Goal: Information Seeking & Learning: Learn about a topic

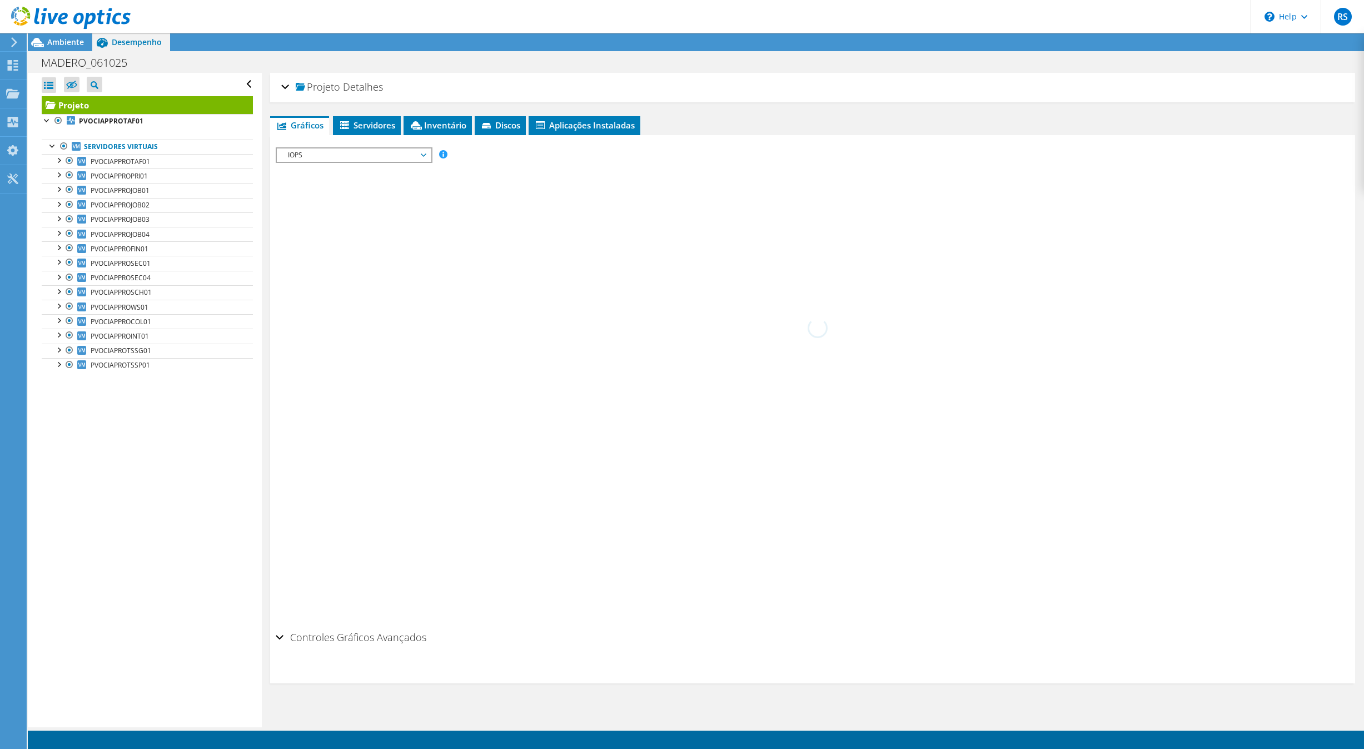
click at [344, 136] on div "IOPS Disk Throughput Tamanho de E/S Latência Profundidade da fila Porcentagem d…" at bounding box center [813, 380] width 1074 height 491
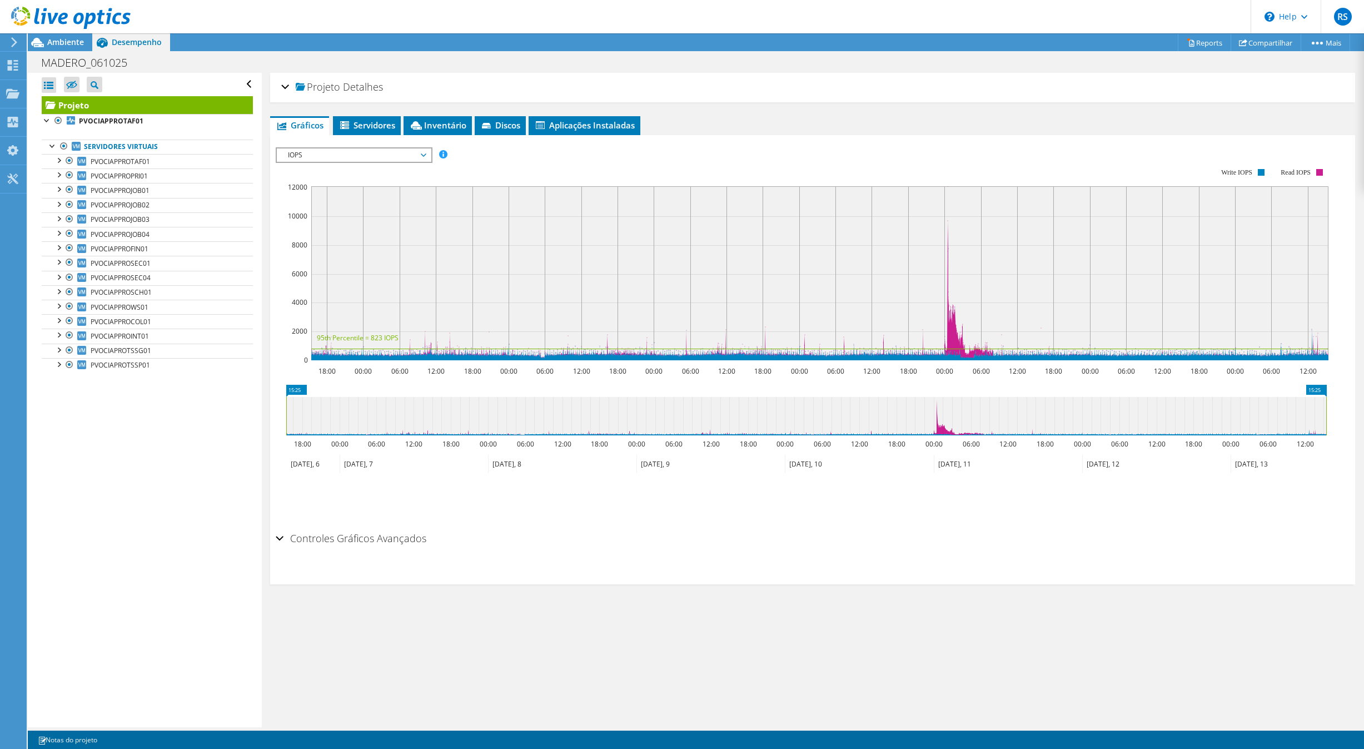
click at [351, 163] on div at bounding box center [813, 337] width 1074 height 380
click at [356, 157] on span "IOPS" at bounding box center [353, 154] width 143 height 13
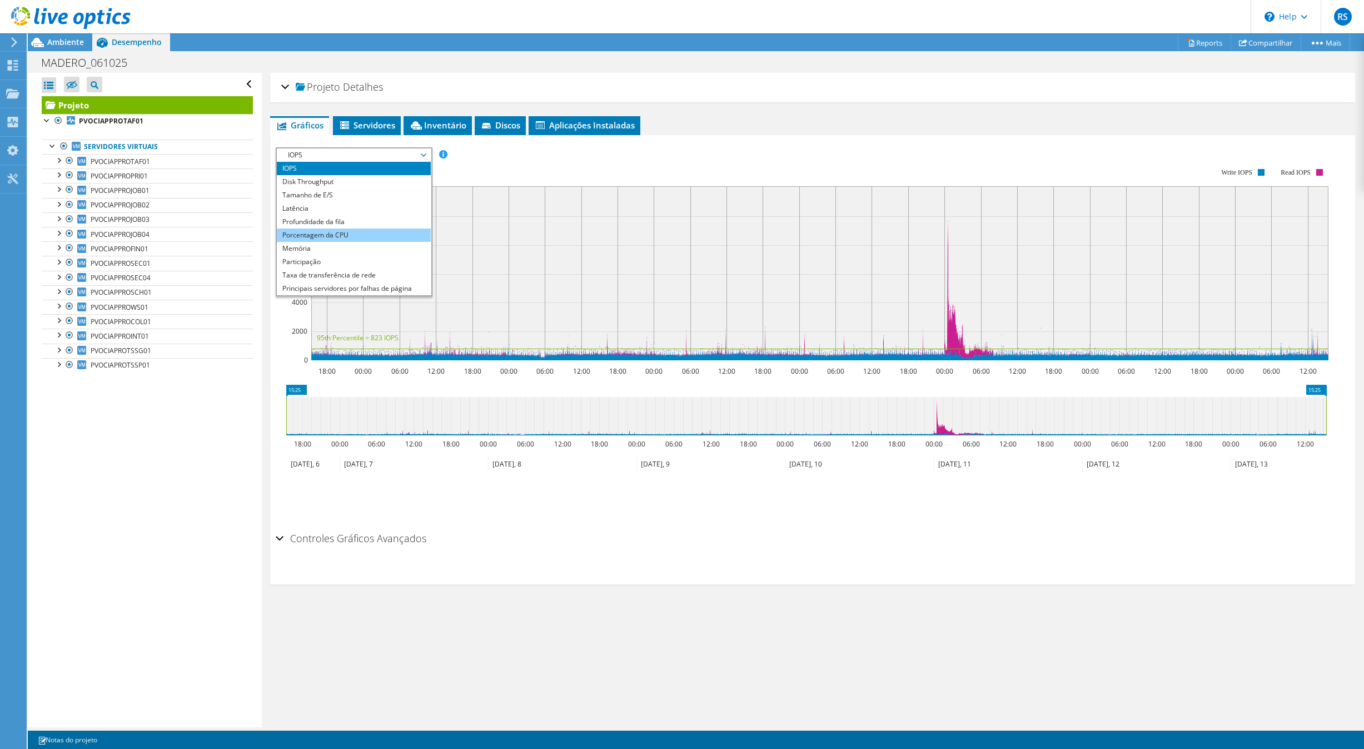
click at [330, 233] on li "Porcentagem da CPU" at bounding box center [354, 234] width 154 height 13
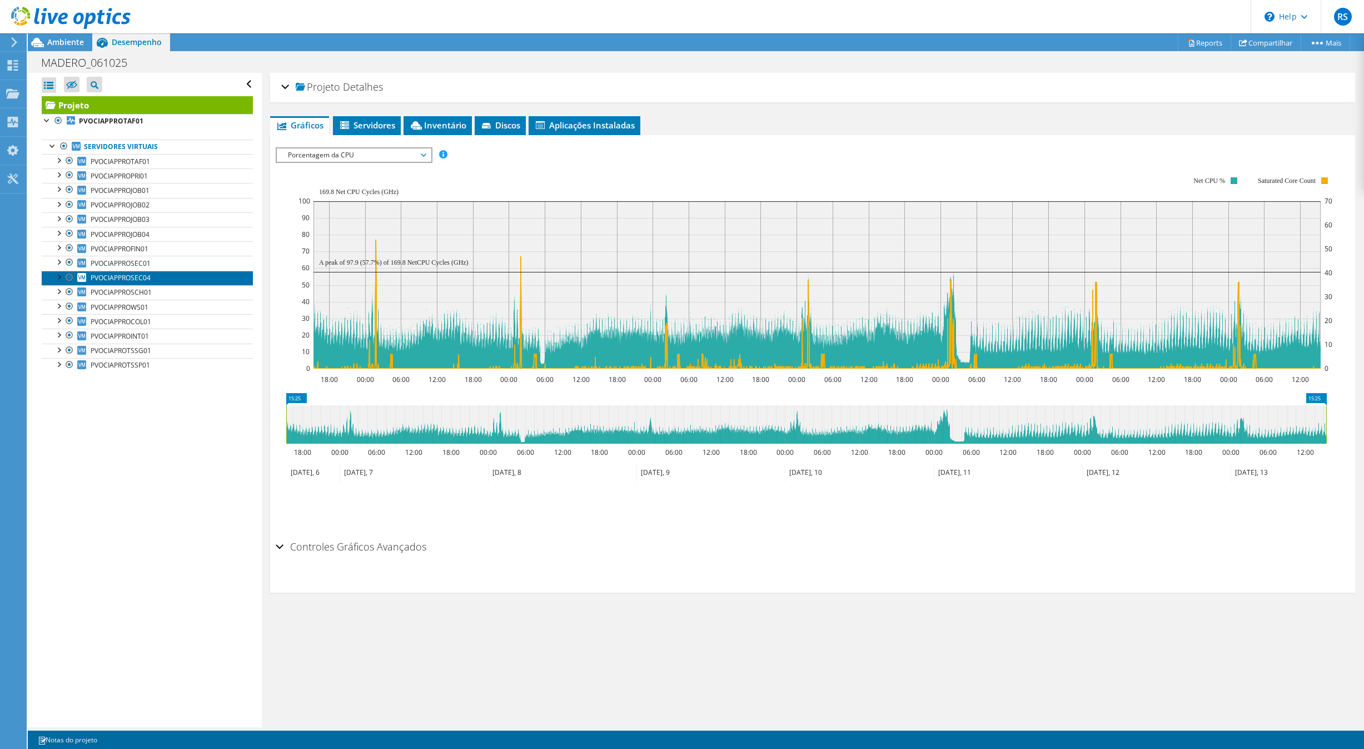
click at [143, 282] on span "PVOCIAPPROSEC04" at bounding box center [121, 277] width 60 height 9
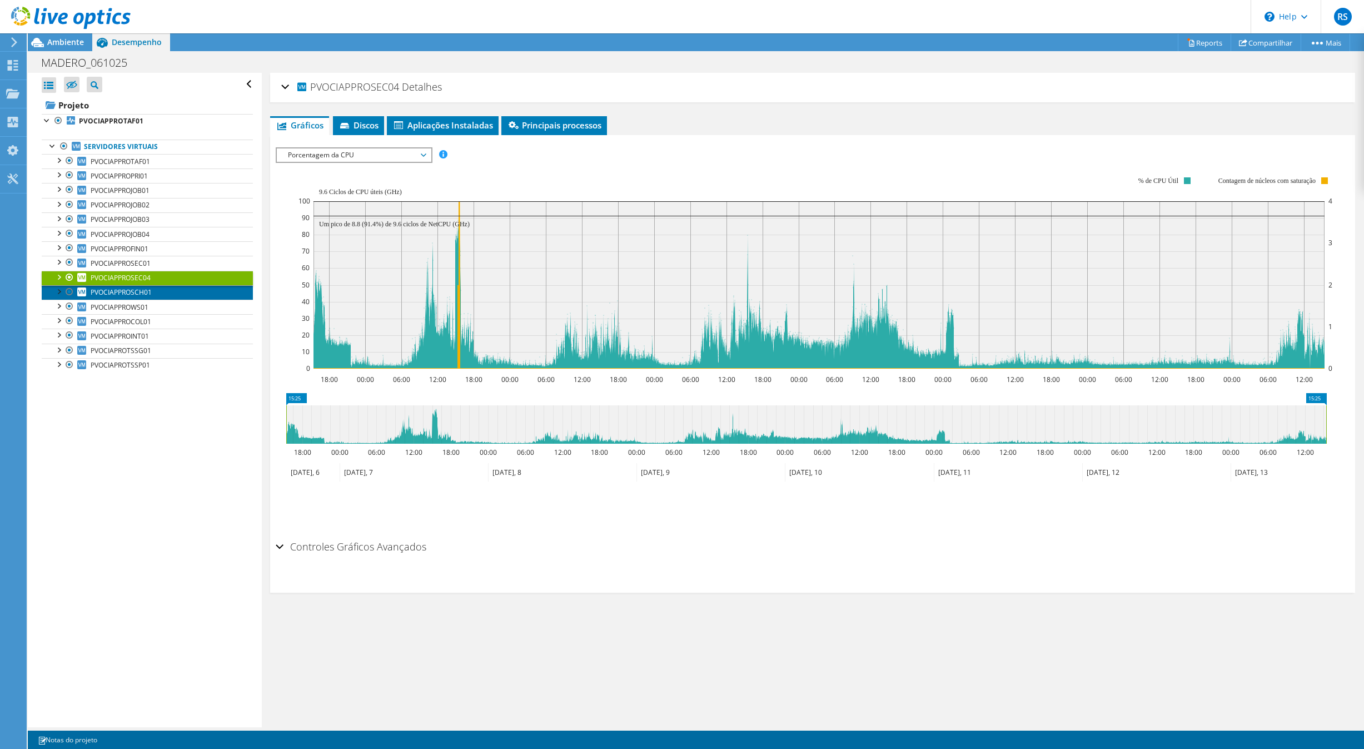
click at [160, 300] on link "PVOCIAPPROSCH01" at bounding box center [147, 292] width 211 height 14
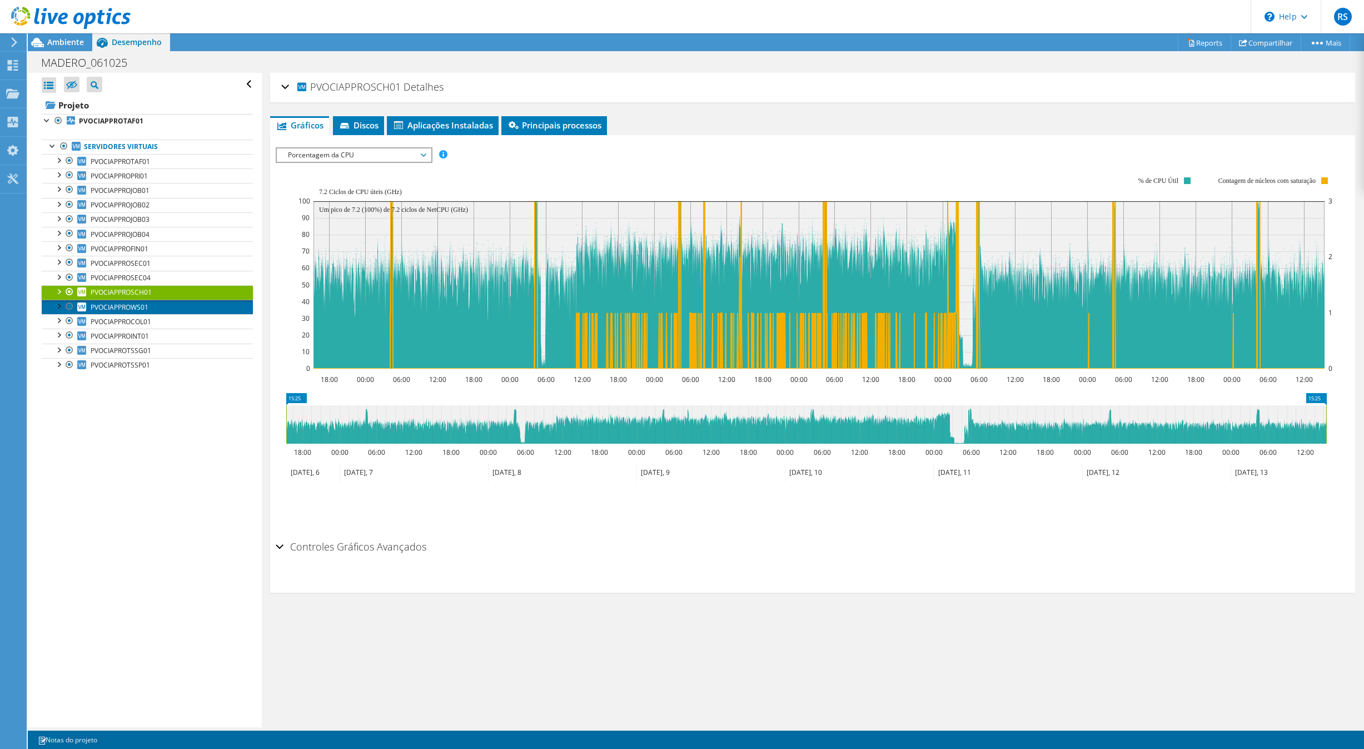
click at [151, 311] on link "PVOCIAPPROWS01" at bounding box center [147, 307] width 211 height 14
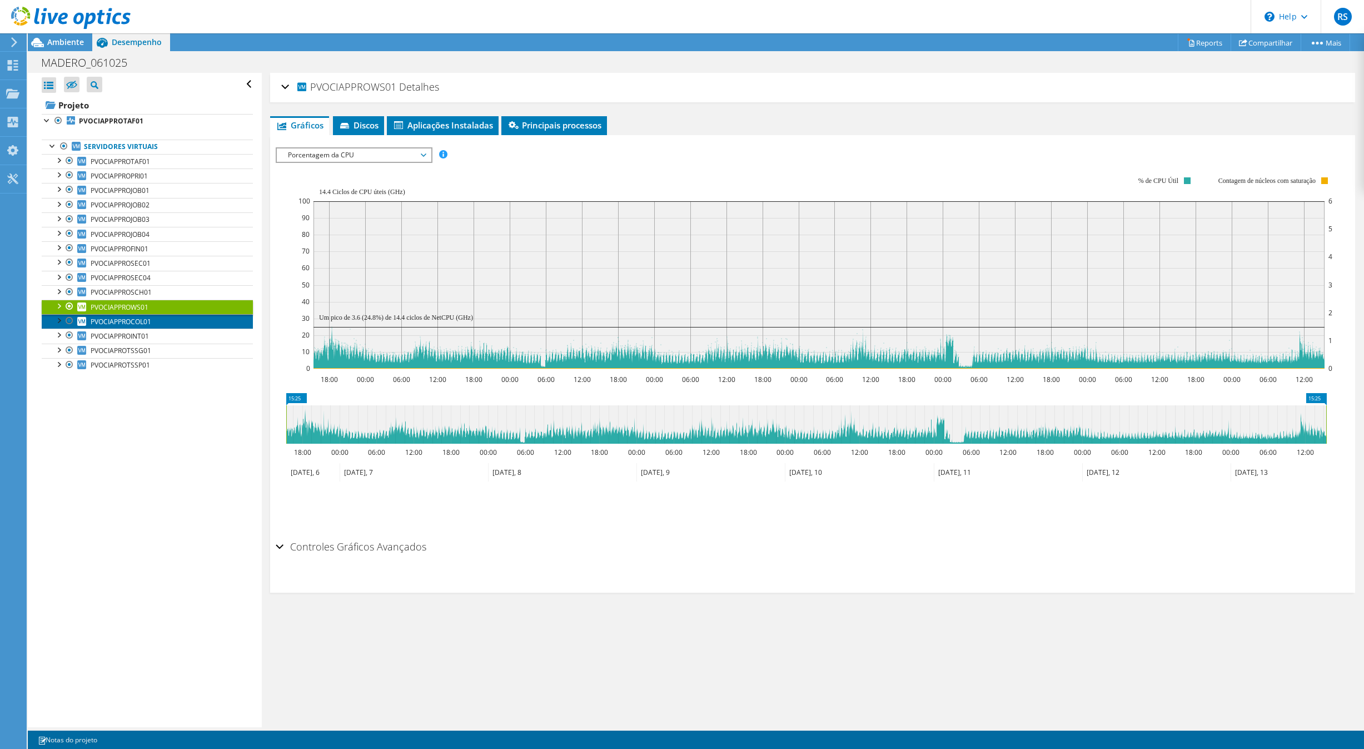
click at [150, 325] on span "PVOCIAPPROCOL01" at bounding box center [121, 321] width 61 height 9
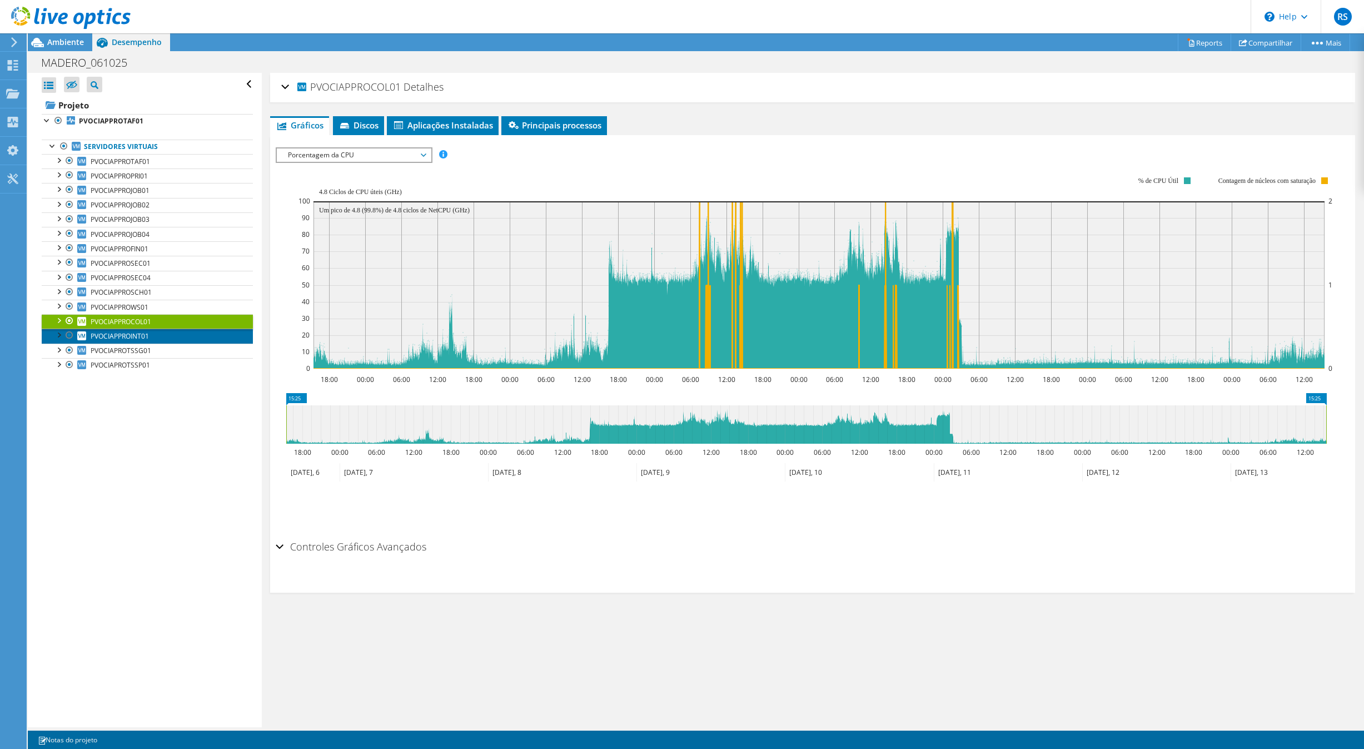
click at [148, 341] on span "PVOCIAPPROINT01" at bounding box center [120, 335] width 58 height 9
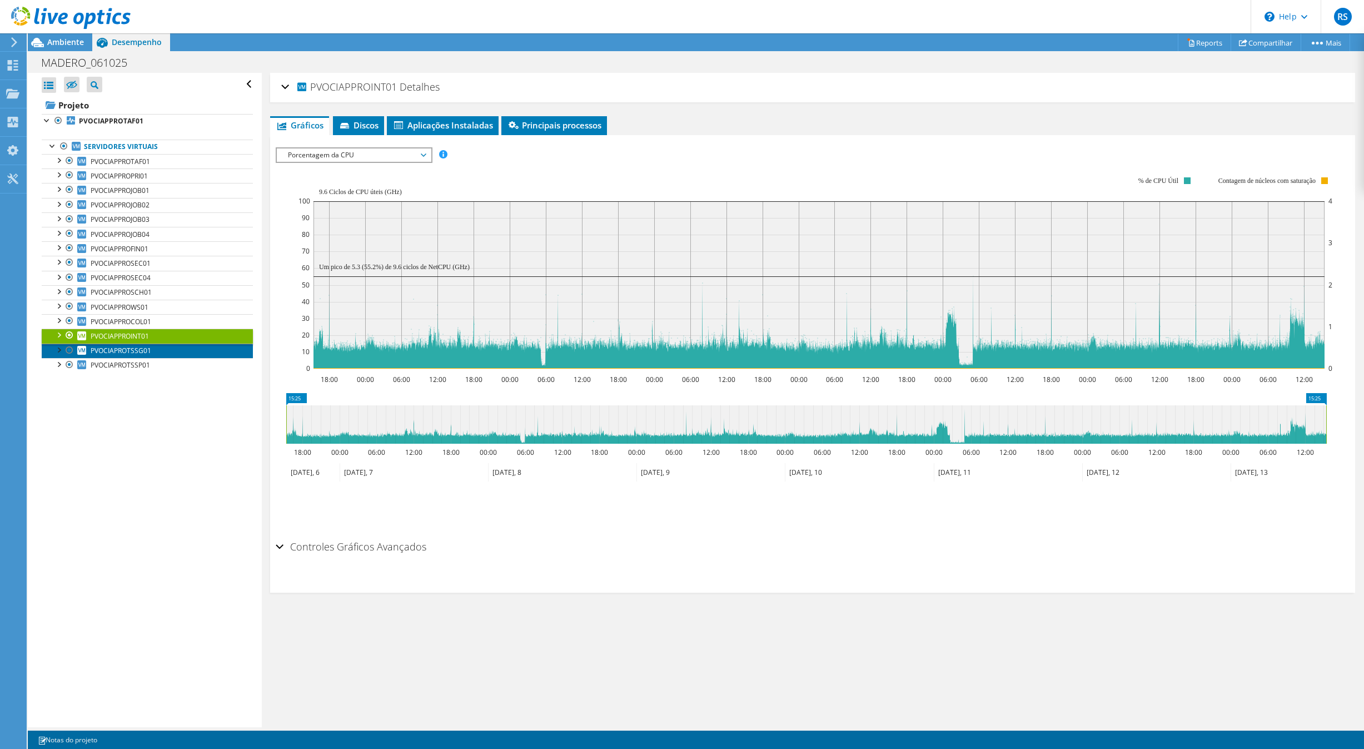
click at [145, 355] on span "PVOCIAPROTSSG01" at bounding box center [121, 350] width 61 height 9
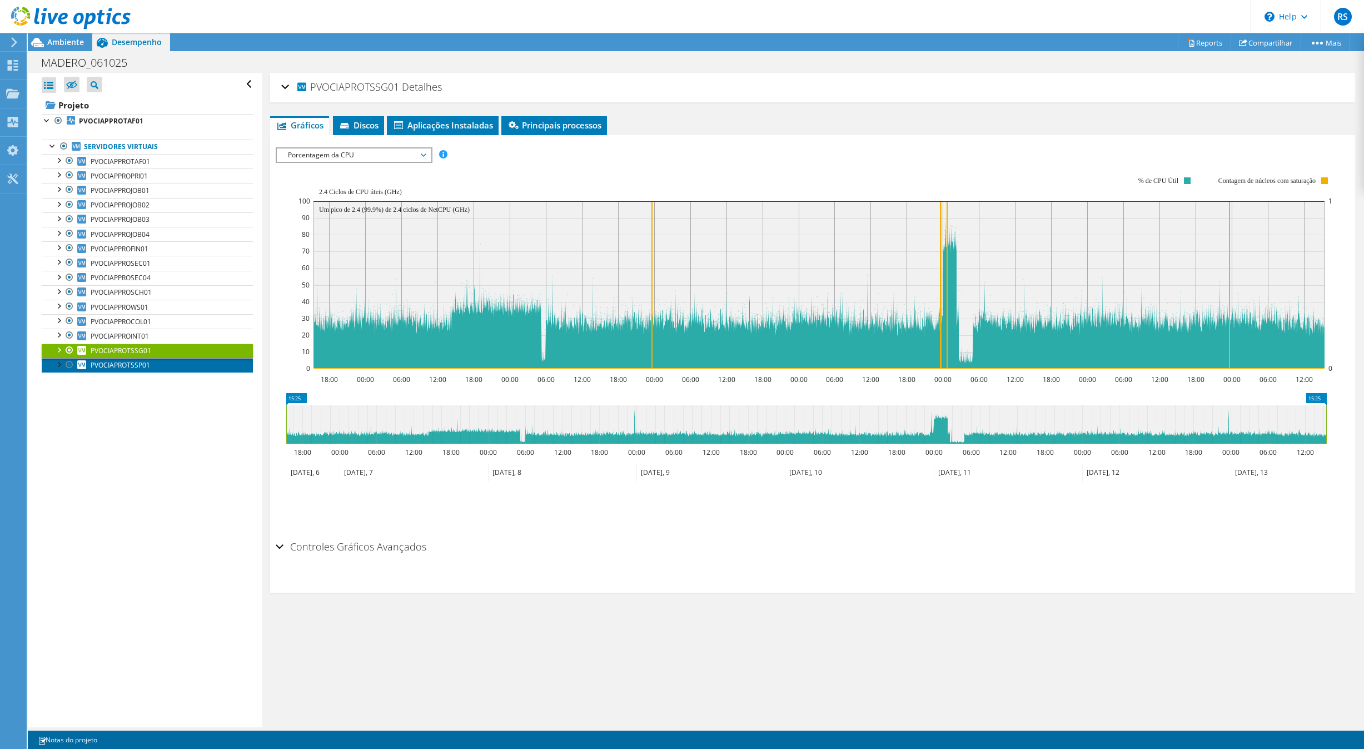
click at [157, 370] on link "PVOCIAPROTSSP01" at bounding box center [147, 365] width 211 height 14
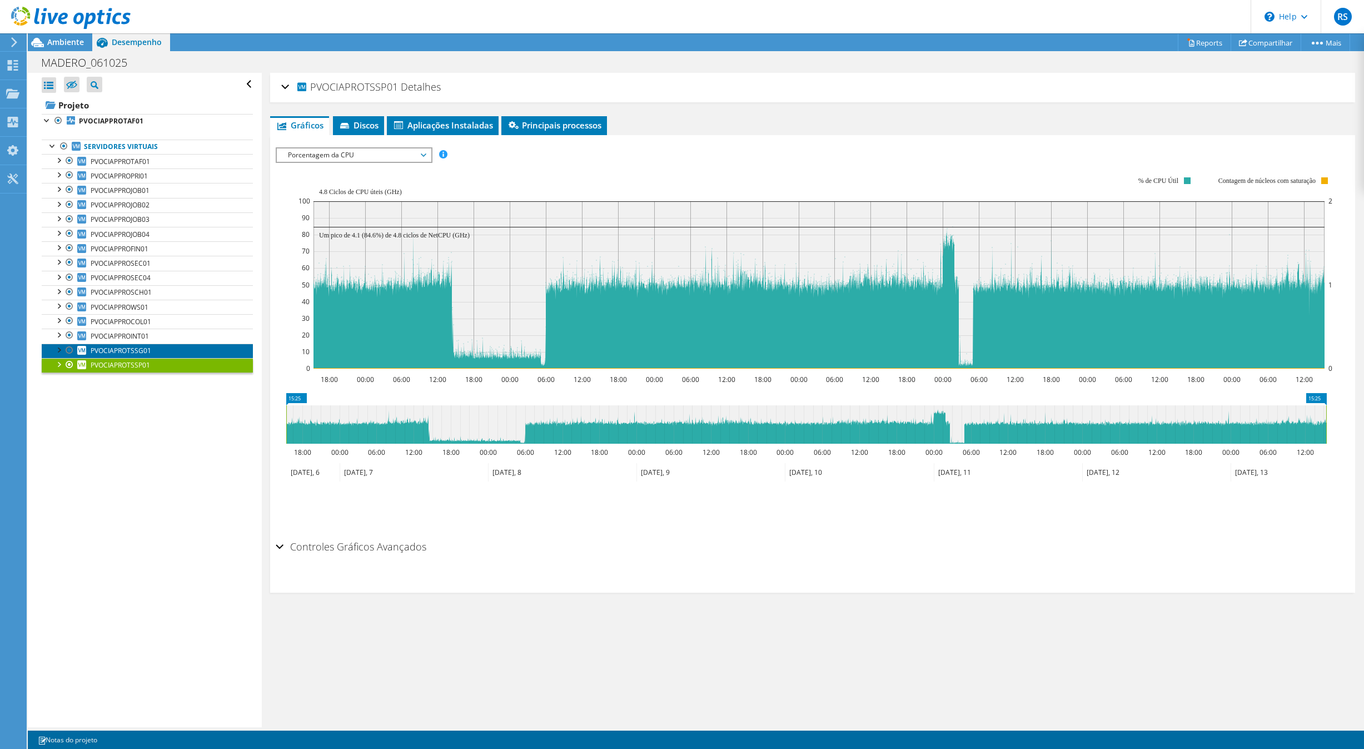
click at [163, 352] on link "PVOCIAPROTSSG01" at bounding box center [147, 351] width 211 height 14
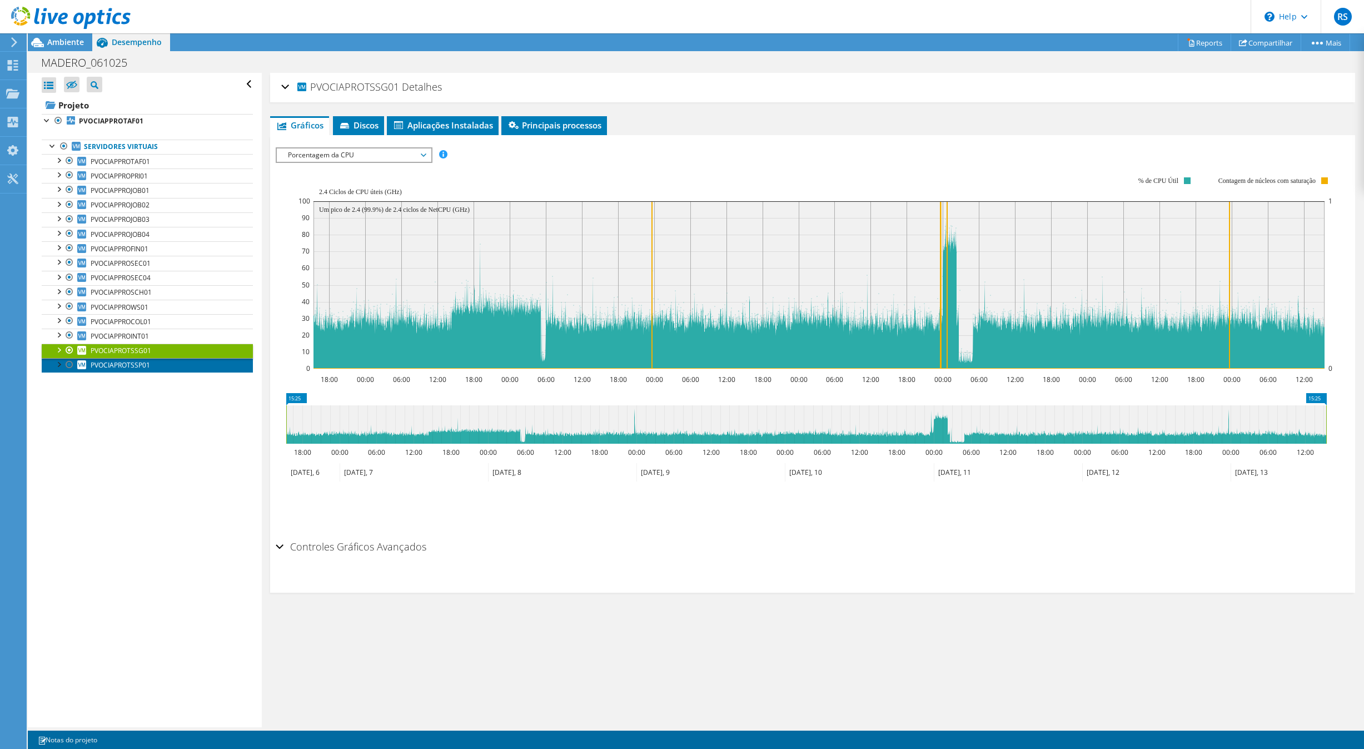
drag, startPoint x: 132, startPoint y: 369, endPoint x: 140, endPoint y: 369, distance: 7.8
click at [132, 368] on span "PVOCIAPROTSSP01" at bounding box center [120, 364] width 59 height 9
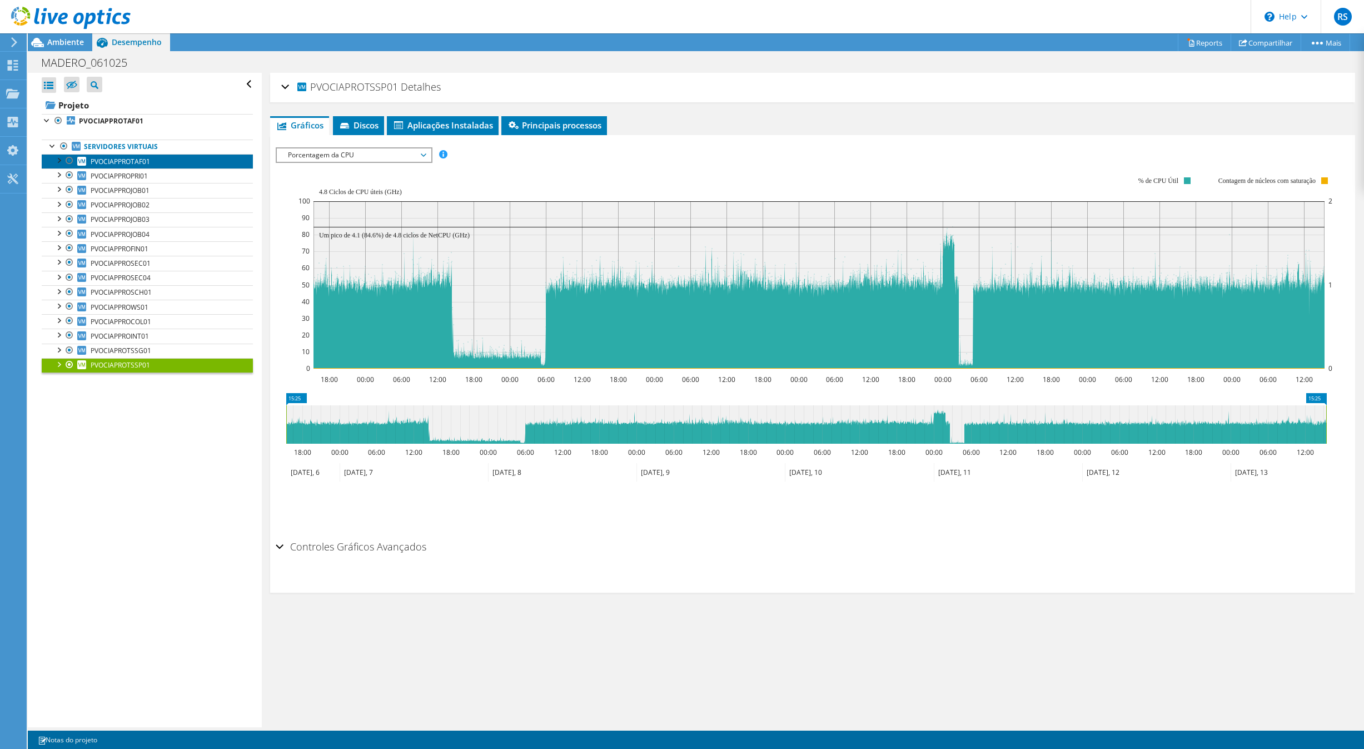
drag, startPoint x: 153, startPoint y: 162, endPoint x: 221, endPoint y: 170, distance: 68.8
click at [153, 162] on link "PVOCIAPPROTAF01" at bounding box center [147, 161] width 211 height 14
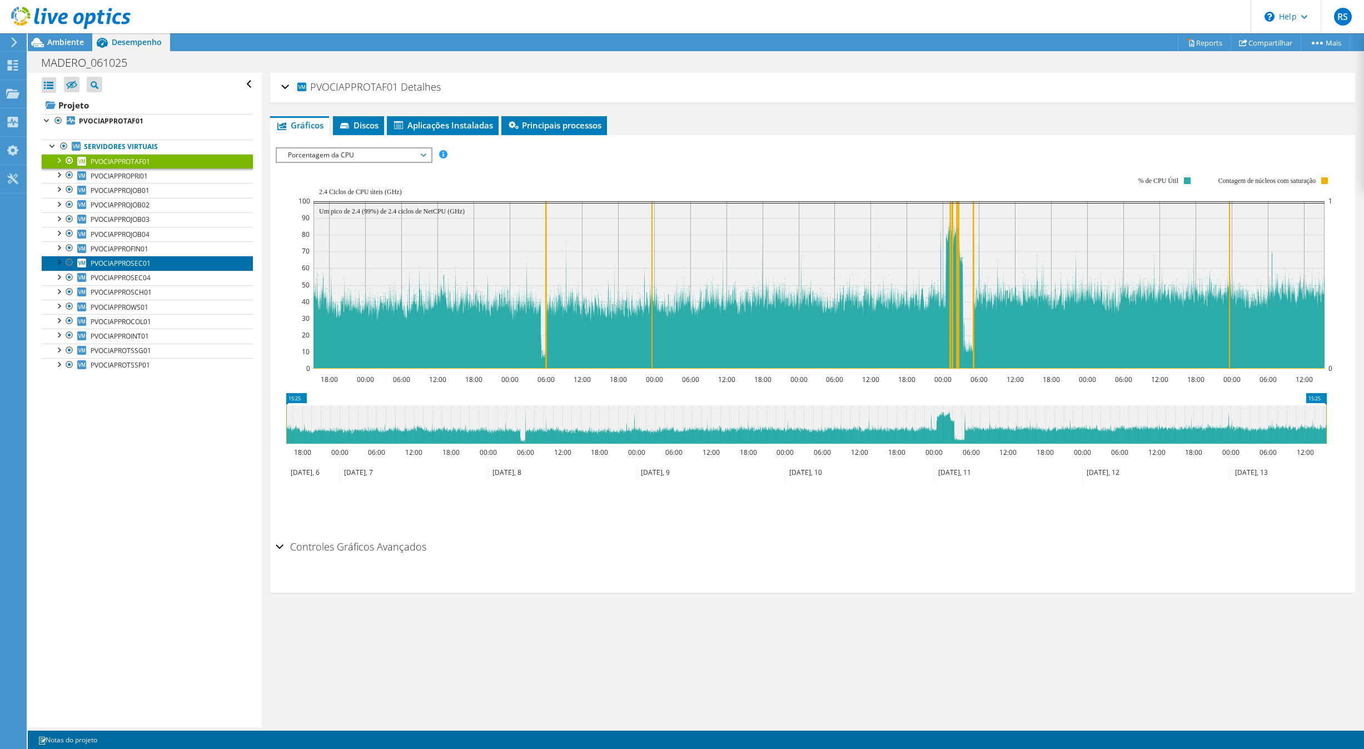
click at [146, 266] on span "PVOCIAPPROSEC01" at bounding box center [121, 263] width 60 height 9
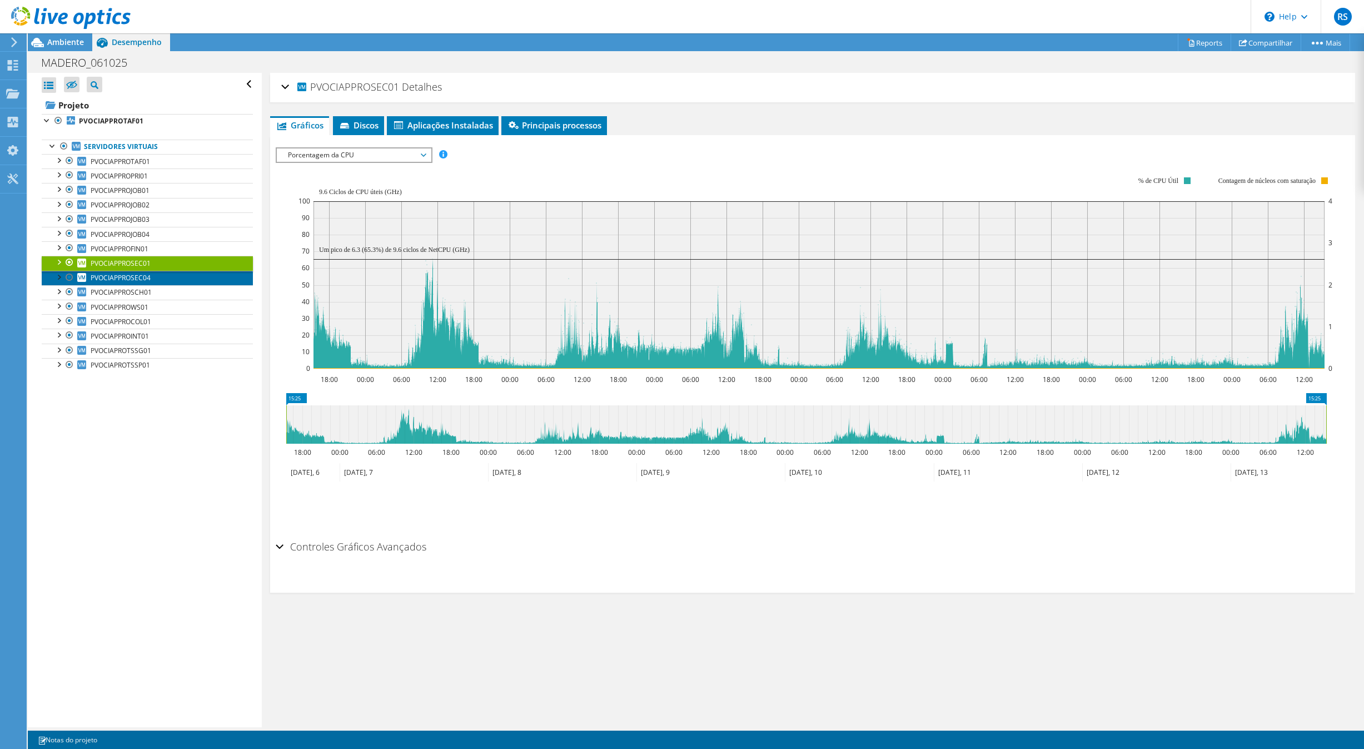
click at [156, 281] on link "PVOCIAPPROSEC04" at bounding box center [147, 278] width 211 height 14
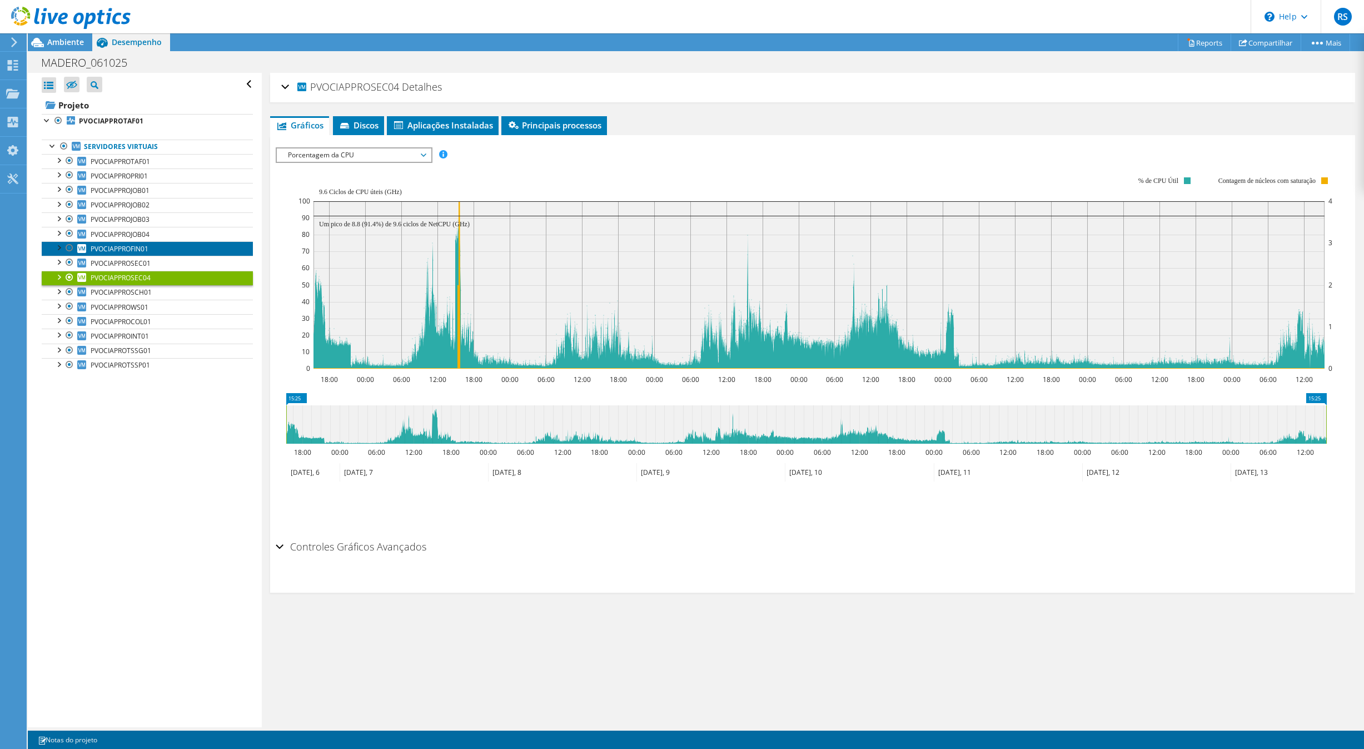
click at [155, 247] on link "PVOCIAPPROFIN01" at bounding box center [147, 248] width 211 height 14
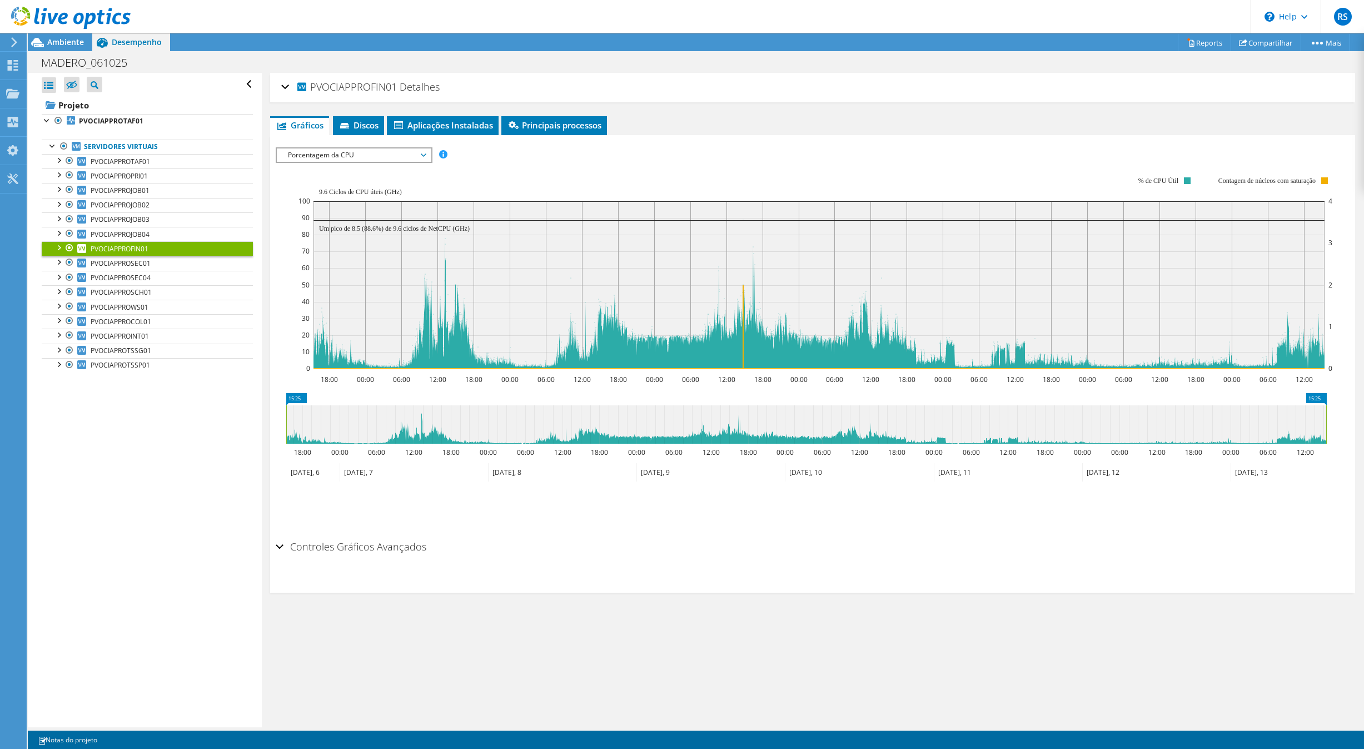
click at [374, 153] on span "Porcentagem da CPU" at bounding box center [353, 154] width 143 height 13
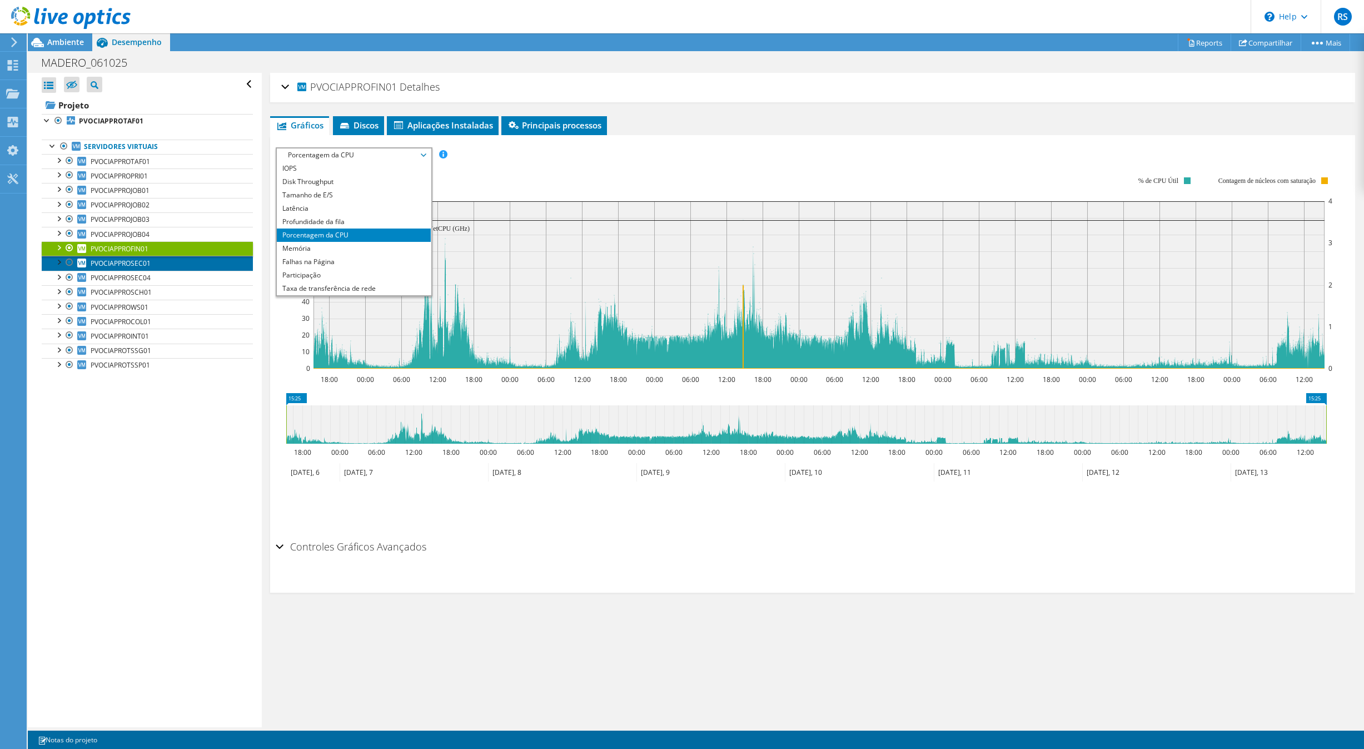
click at [162, 268] on link "PVOCIAPPROSEC01" at bounding box center [147, 263] width 211 height 14
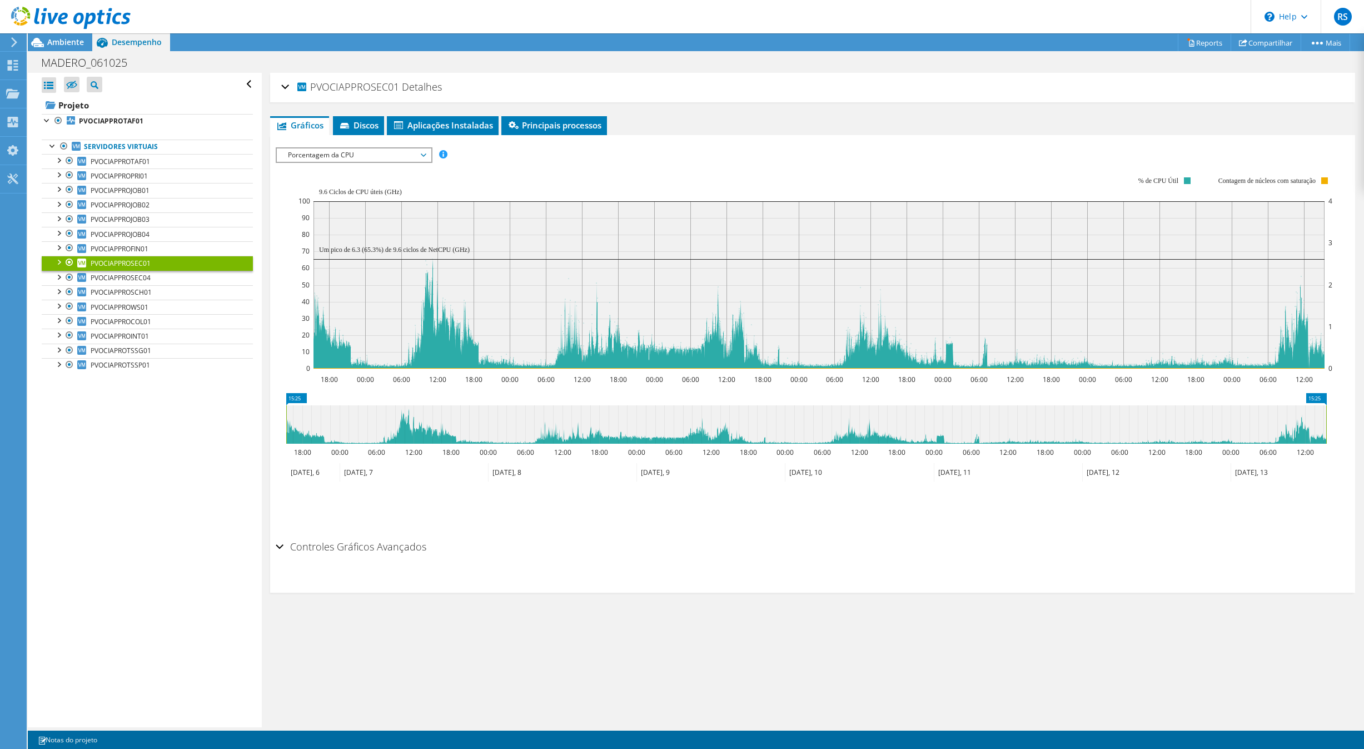
click at [380, 156] on span "Porcentagem da CPU" at bounding box center [353, 154] width 143 height 13
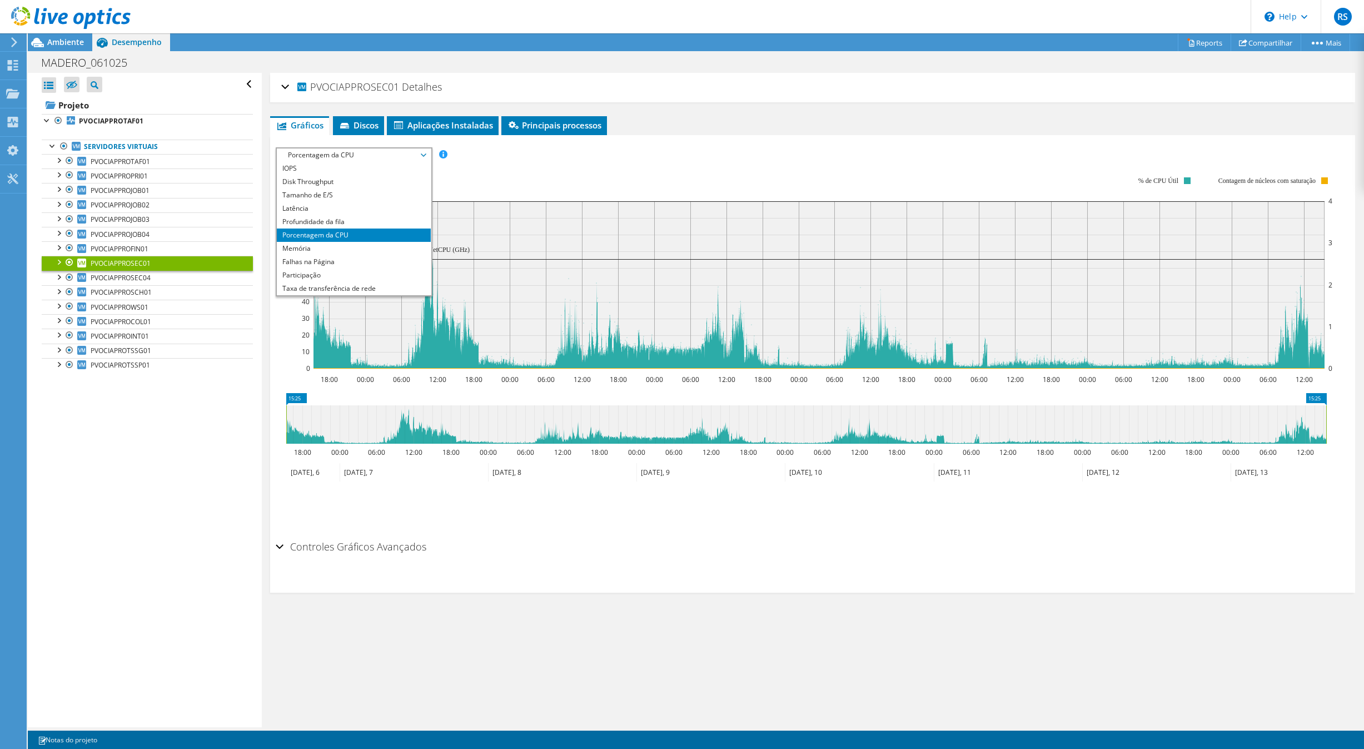
click at [302, 161] on span "Porcentagem da CPU" at bounding box center [353, 154] width 143 height 13
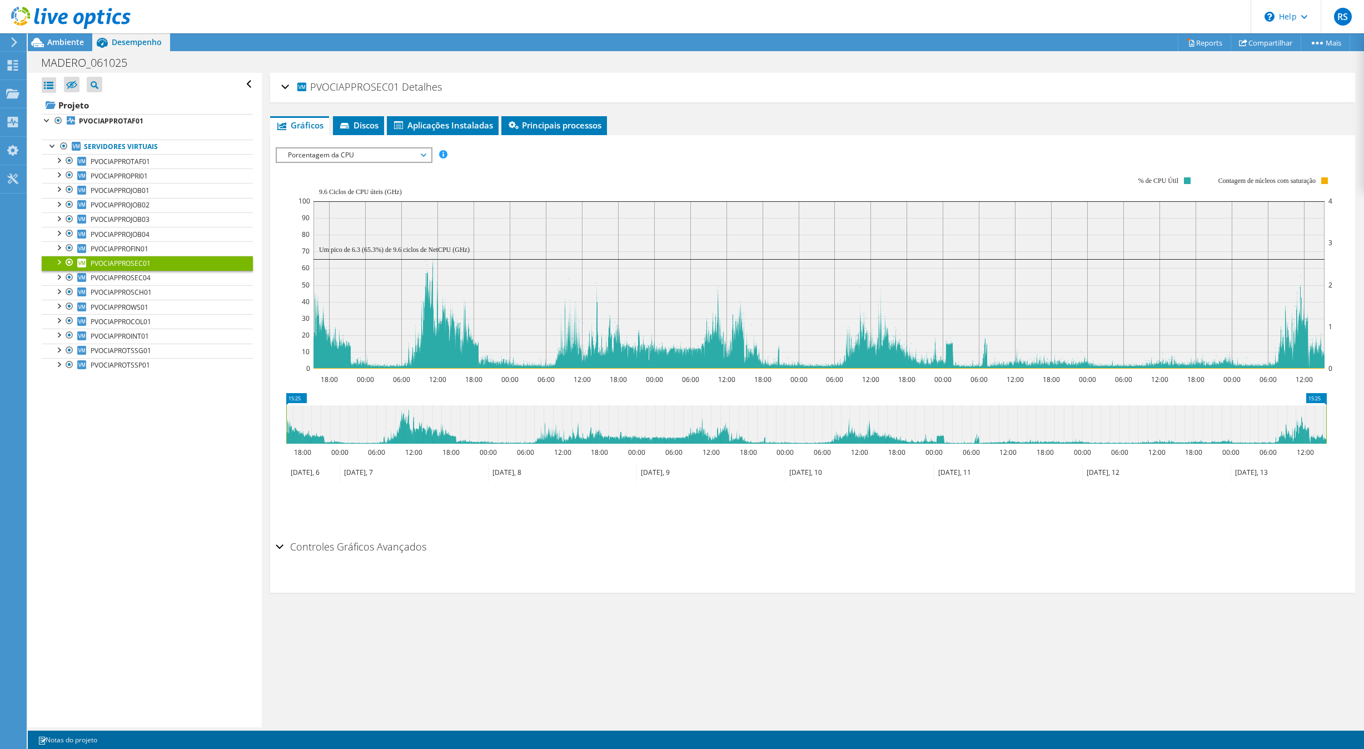
click at [302, 156] on span "Porcentagem da CPU" at bounding box center [353, 154] width 143 height 13
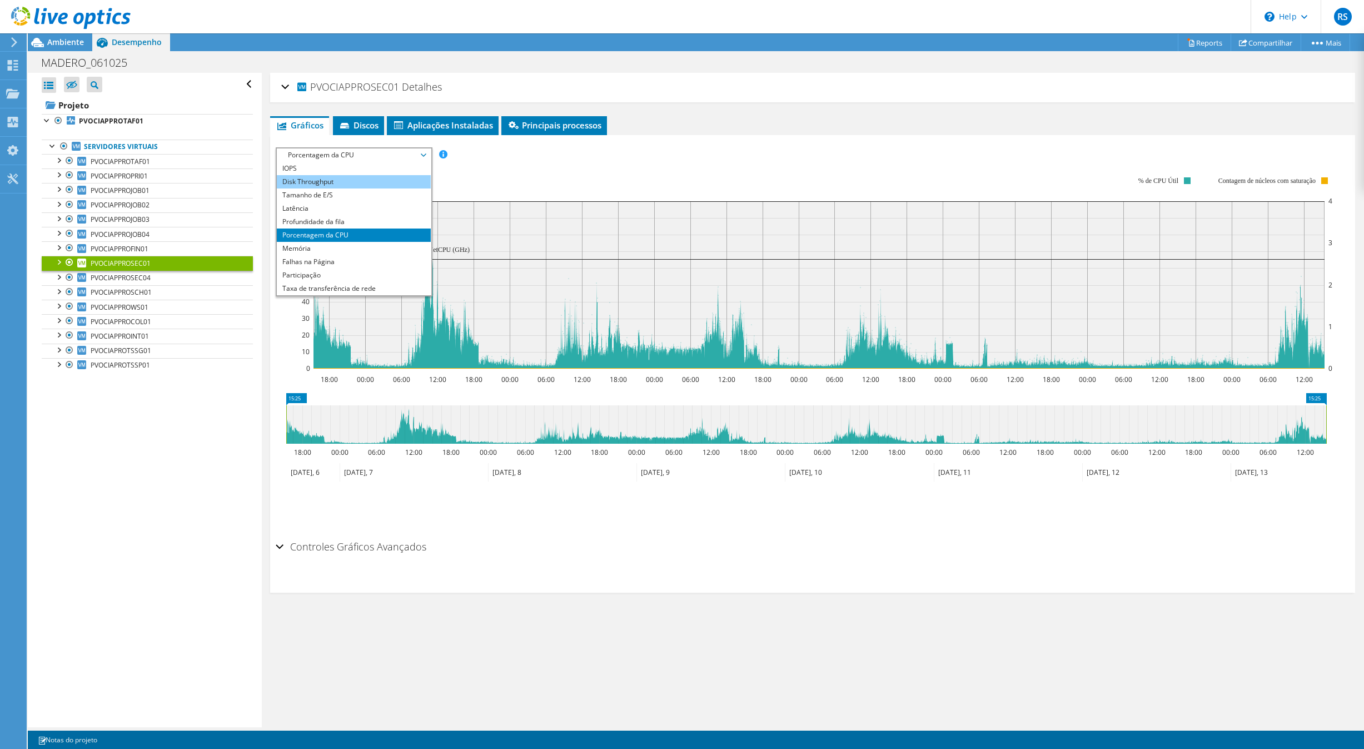
click at [302, 175] on li "Disk Throughput" at bounding box center [354, 181] width 154 height 13
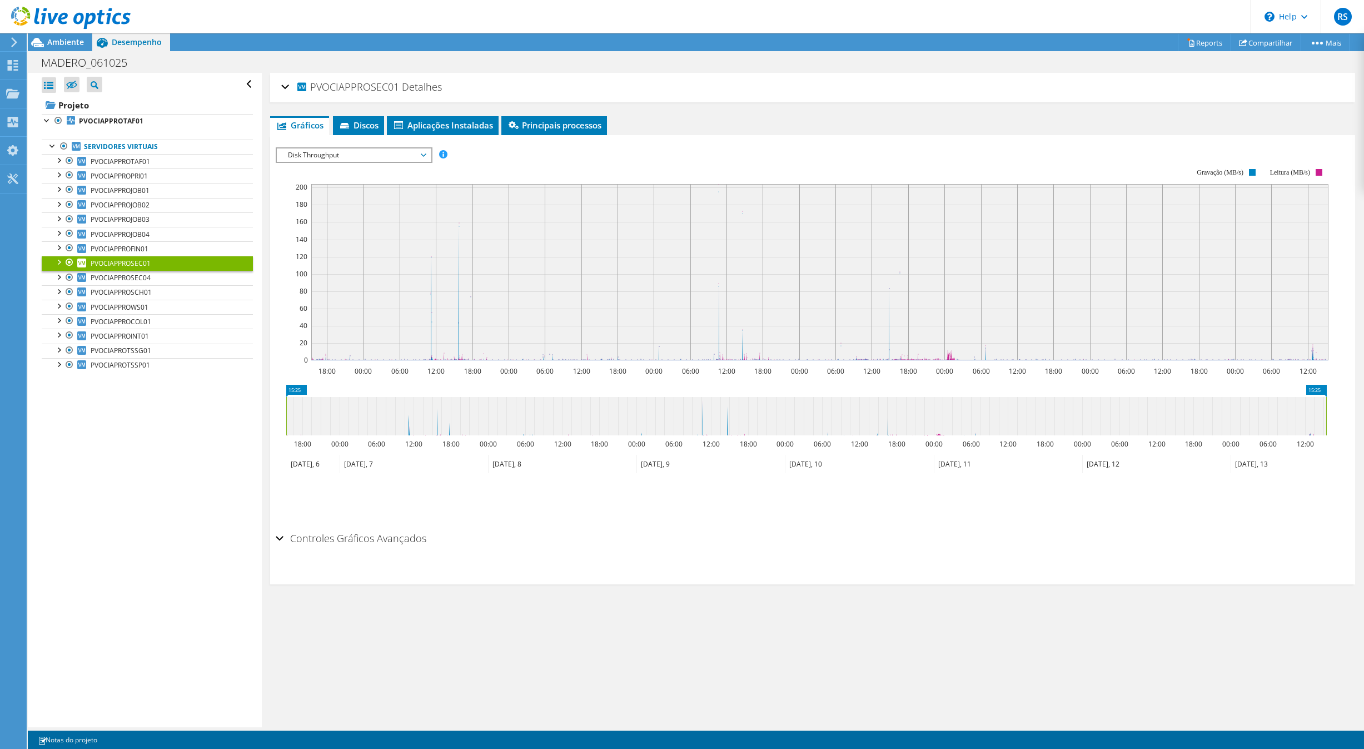
click at [349, 153] on span "Disk Throughput" at bounding box center [353, 154] width 143 height 13
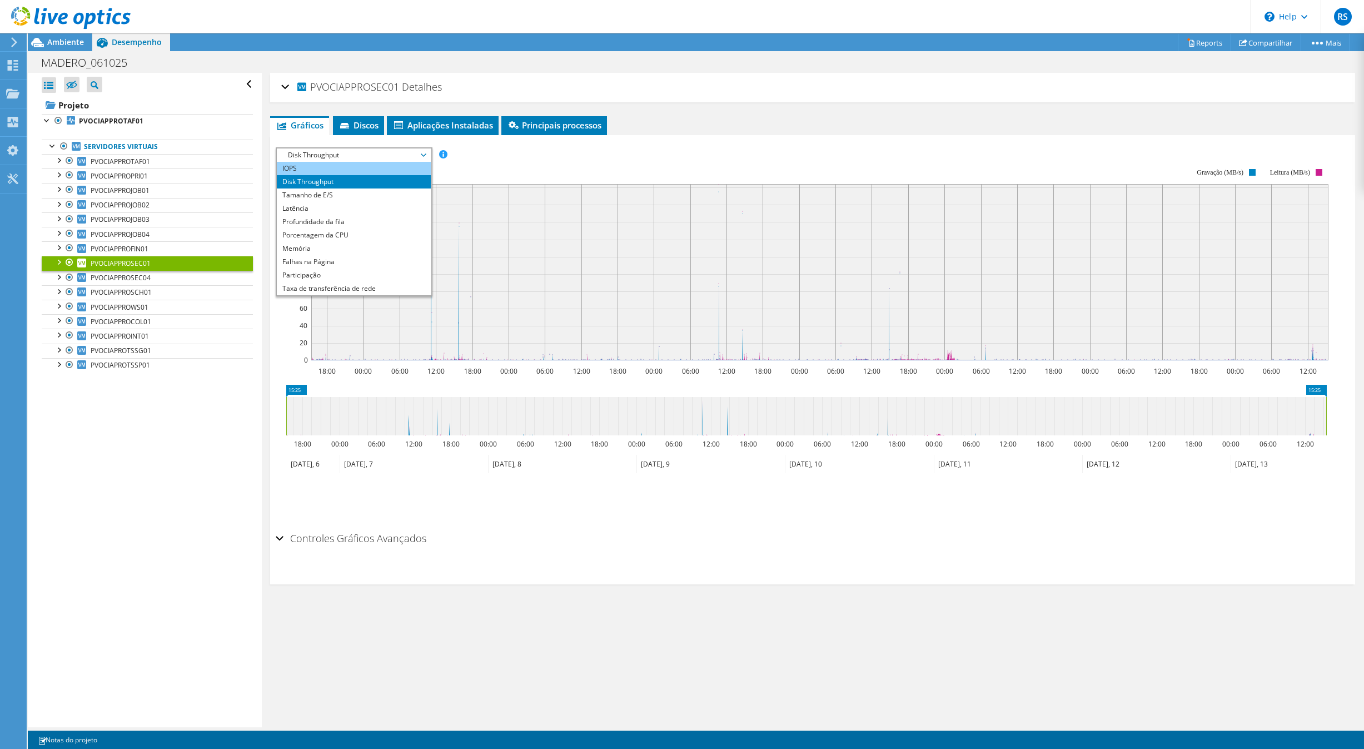
click at [305, 170] on li "IOPS" at bounding box center [354, 168] width 154 height 13
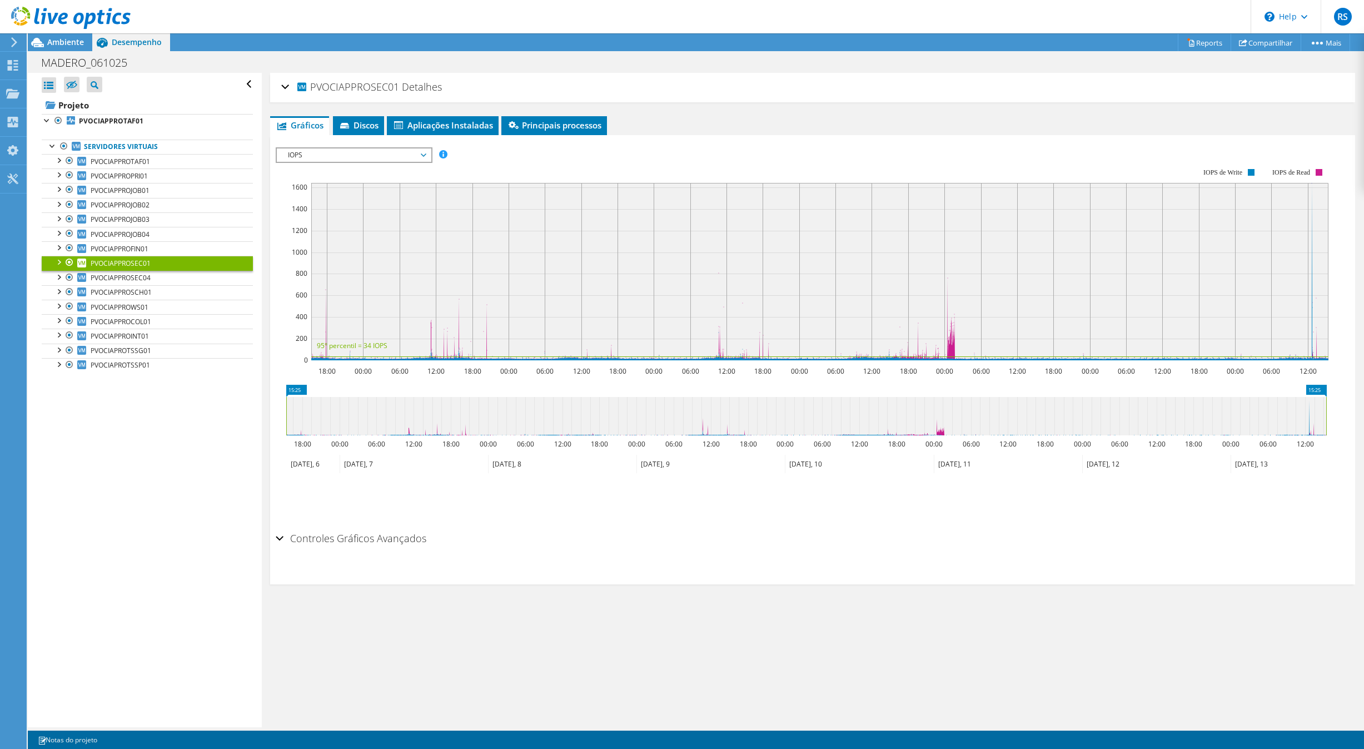
click at [345, 146] on div "IOPS Disk Throughput Tamanho de E/S Latência Profundidade da fila Porcentagem d…" at bounding box center [813, 334] width 1074 height 385
click at [323, 155] on span "IOPS" at bounding box center [353, 154] width 143 height 13
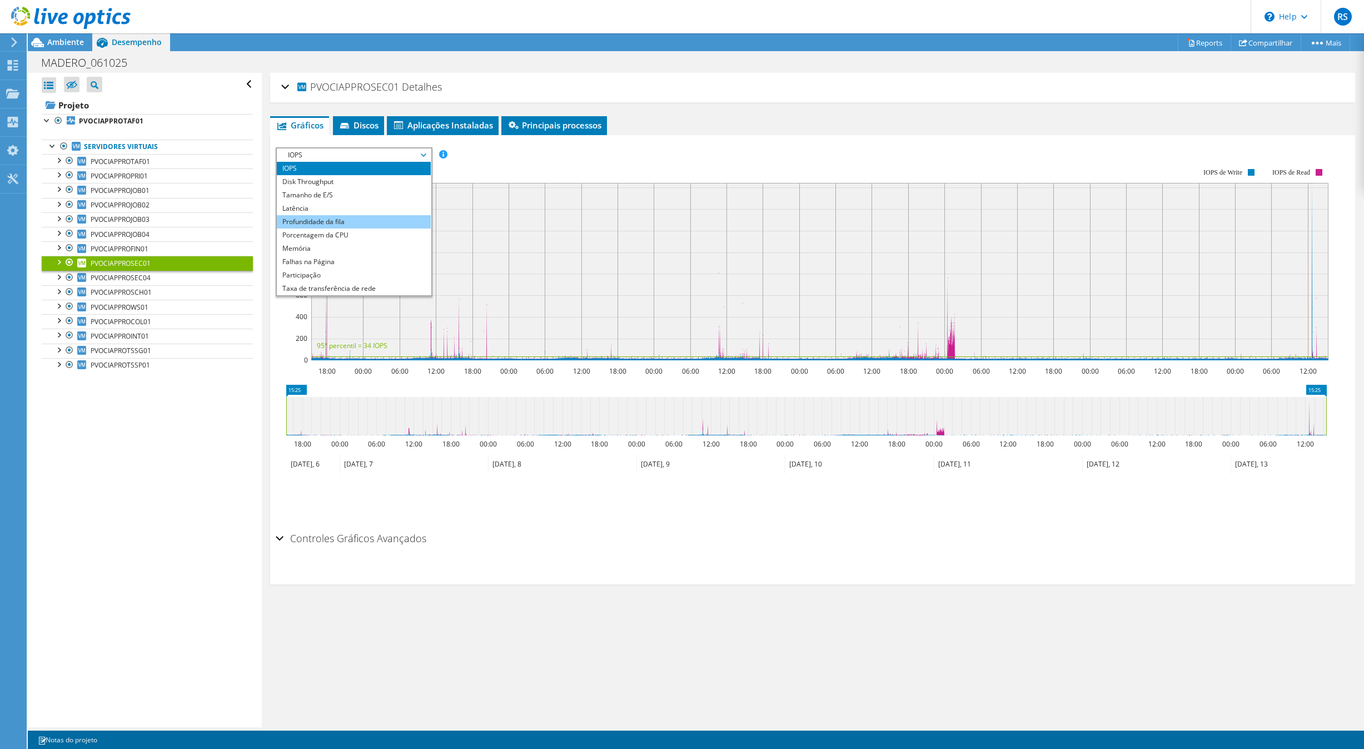
click at [333, 225] on li "Profundidade da fila" at bounding box center [354, 221] width 154 height 13
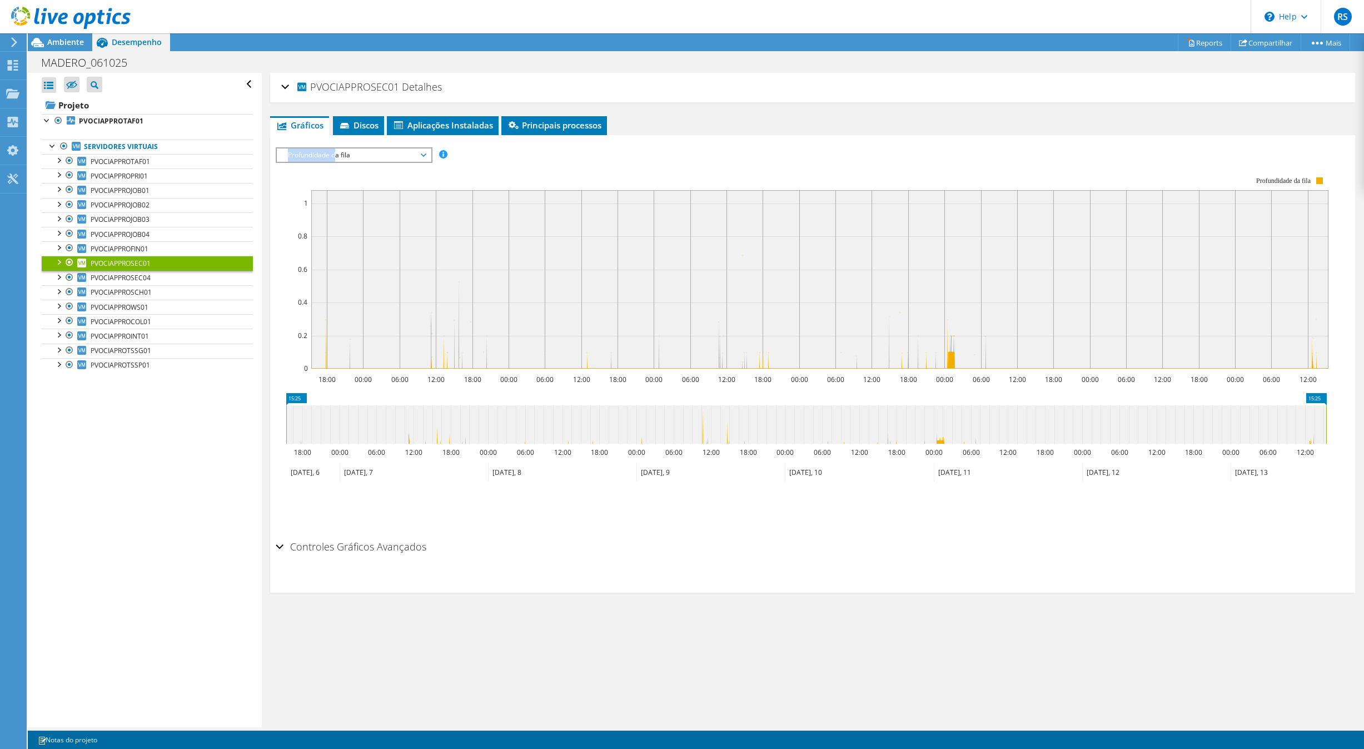
click at [335, 148] on span "Profundidade da fila" at bounding box center [353, 154] width 143 height 13
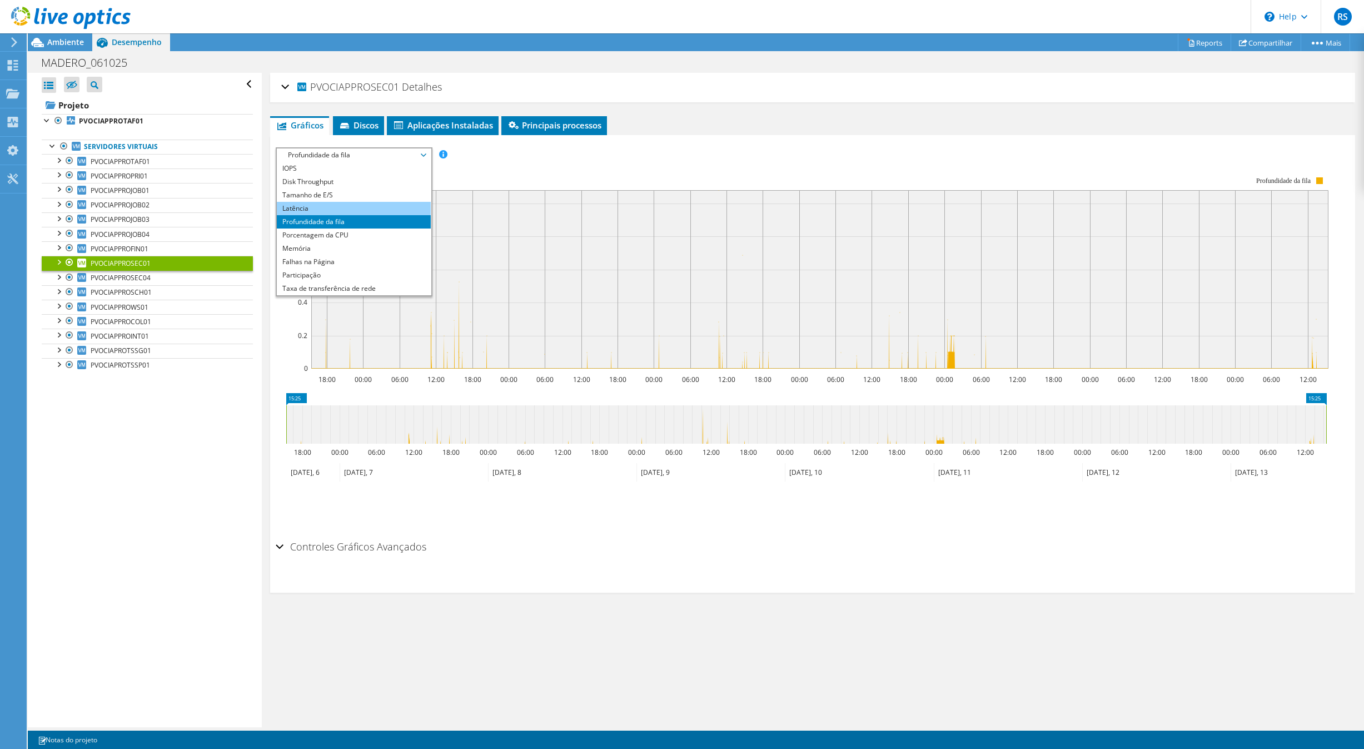
click at [313, 210] on li "Latência" at bounding box center [354, 208] width 154 height 13
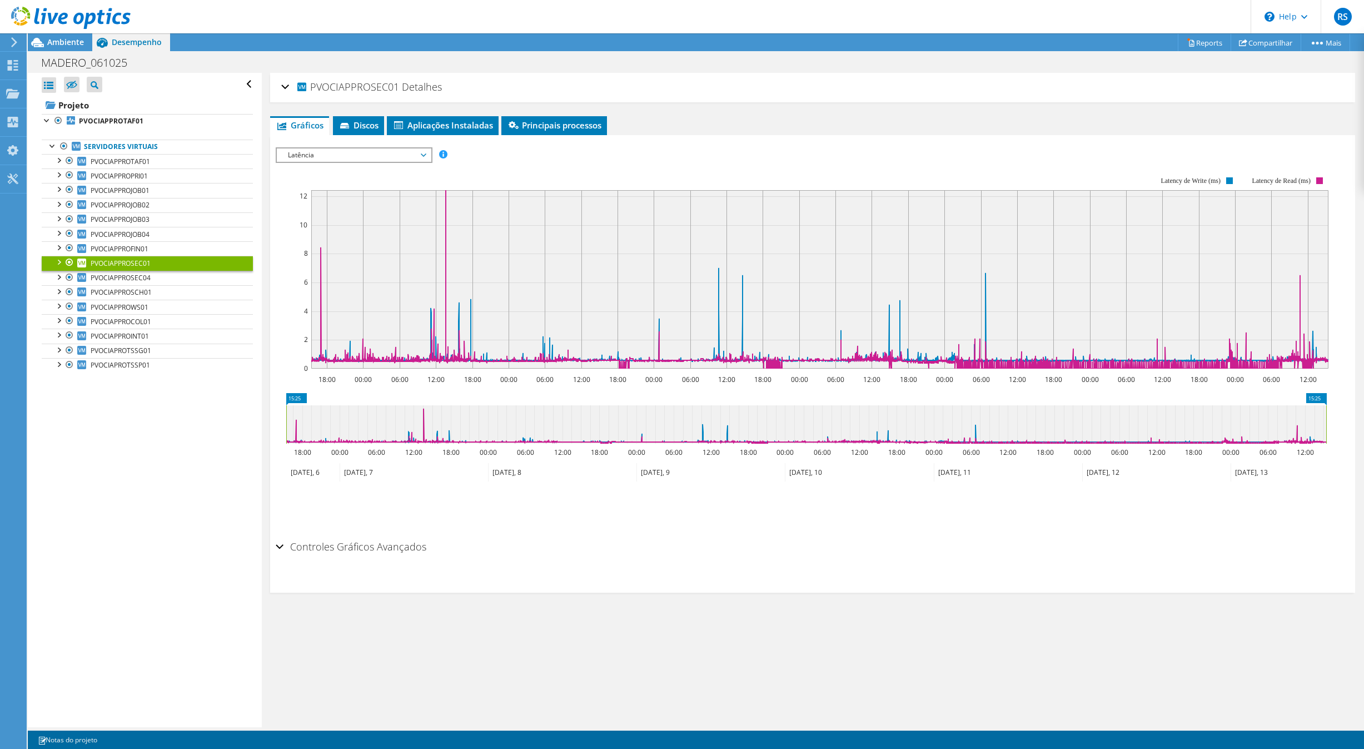
click at [371, 153] on span "Latência" at bounding box center [353, 154] width 143 height 13
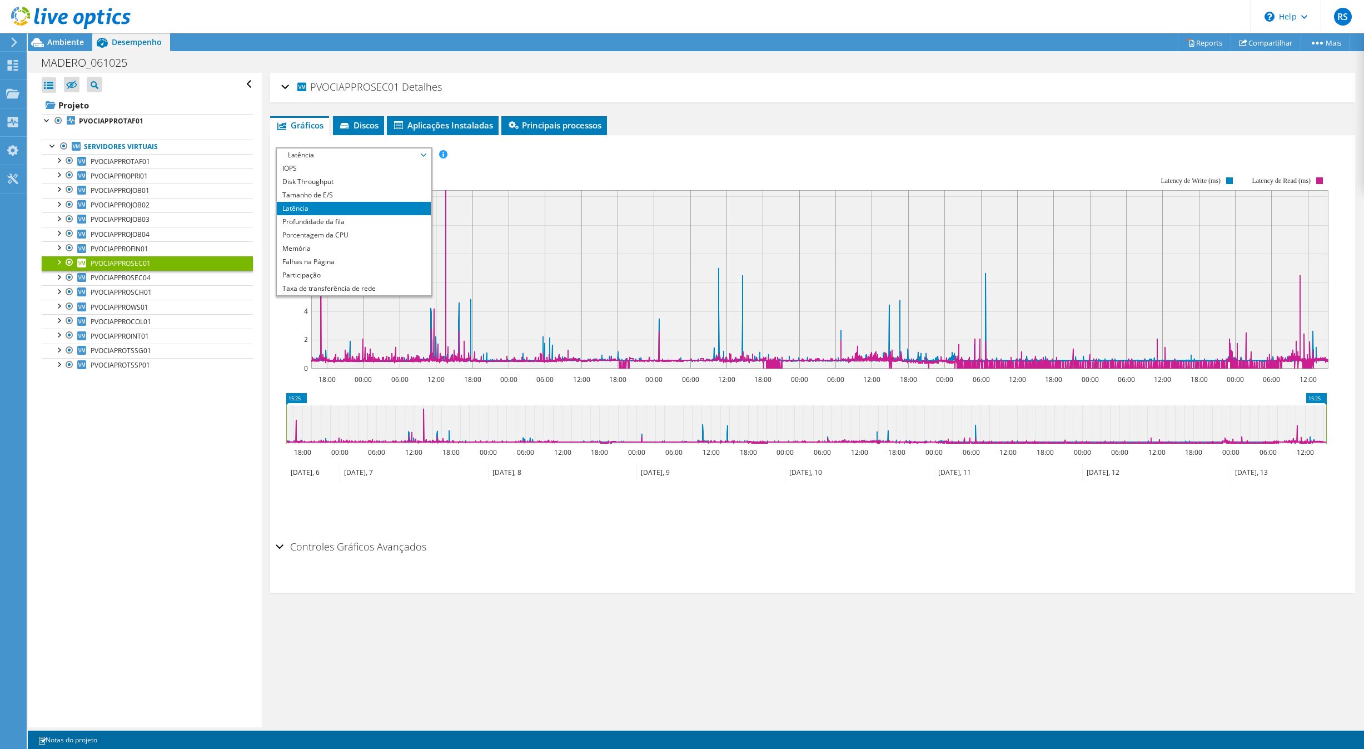
drag, startPoint x: 150, startPoint y: 447, endPoint x: 140, endPoint y: 433, distance: 17.5
click at [148, 446] on div "Abrir Todos Fechar Todos Ocultar nós excluídos Filtro de árvore do projeto" at bounding box center [144, 400] width 233 height 654
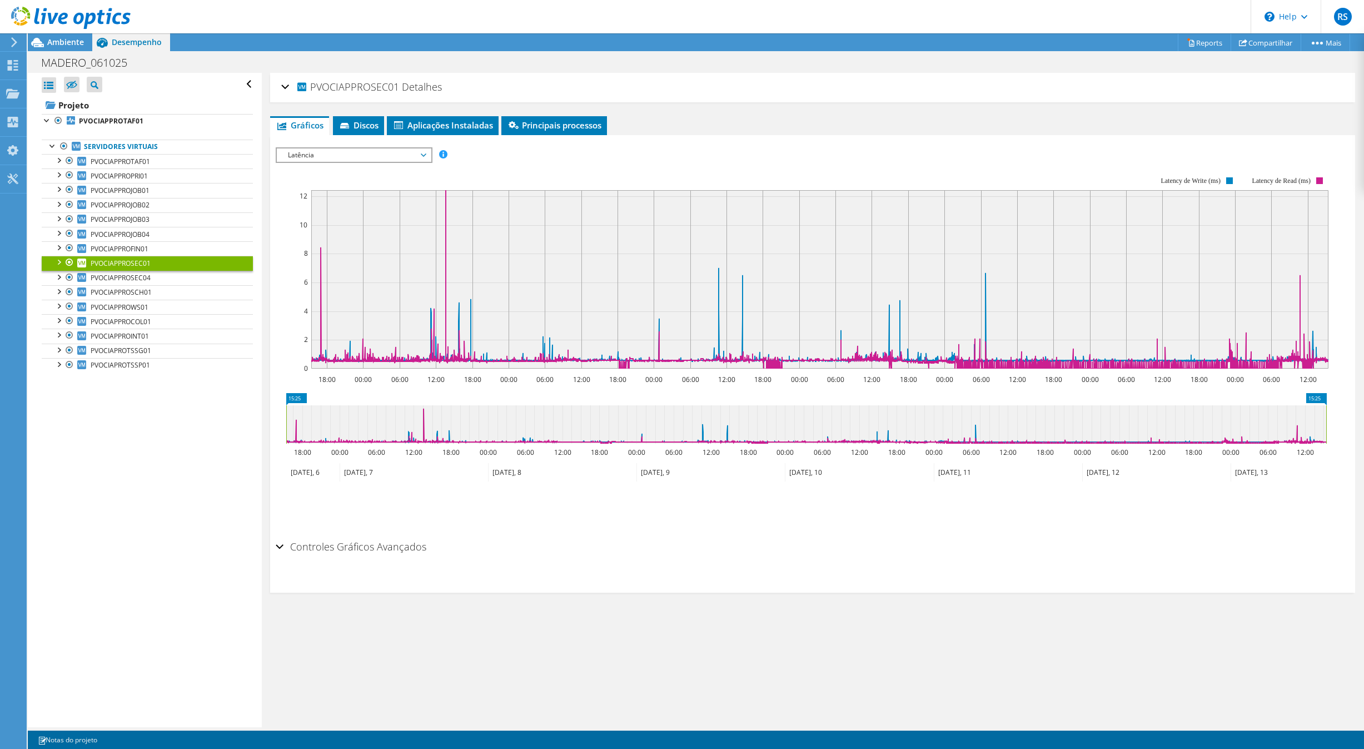
click at [365, 155] on span "Latência" at bounding box center [353, 154] width 143 height 13
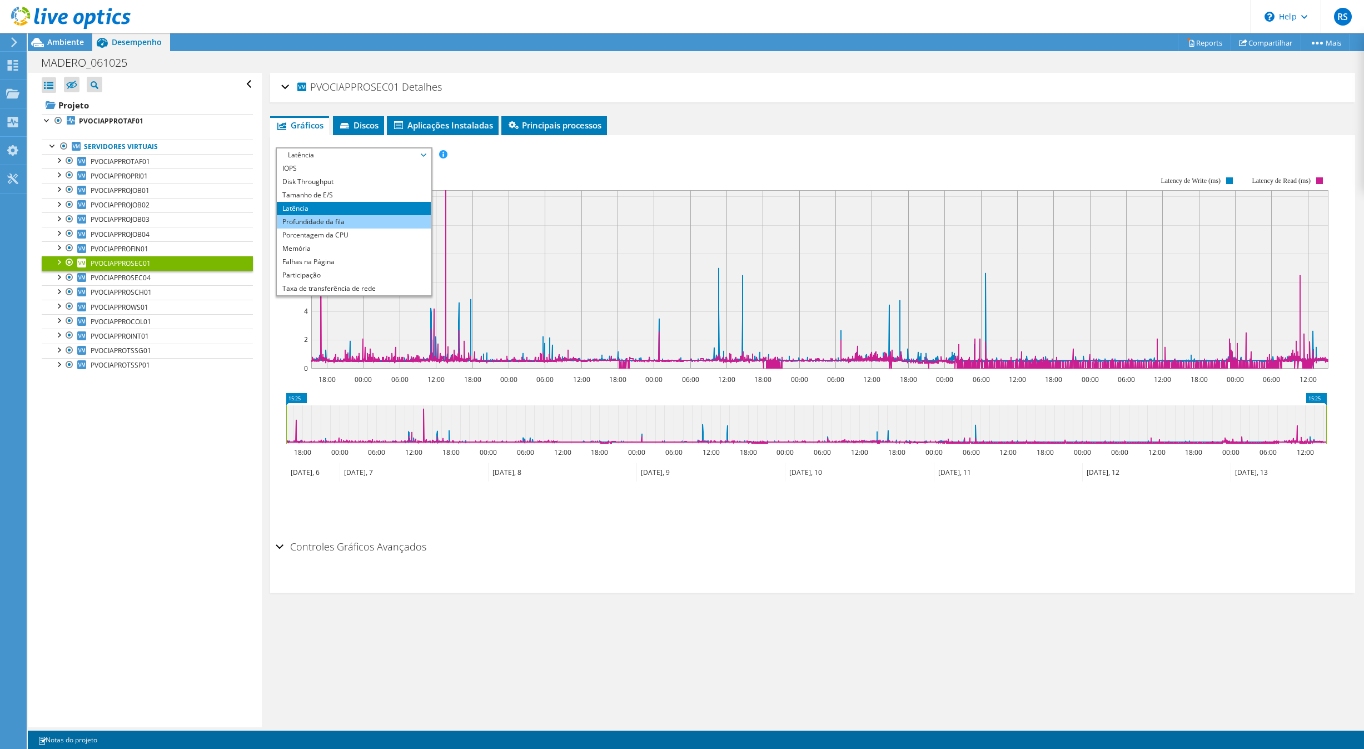
click at [325, 225] on li "Profundidade da fila" at bounding box center [354, 221] width 154 height 13
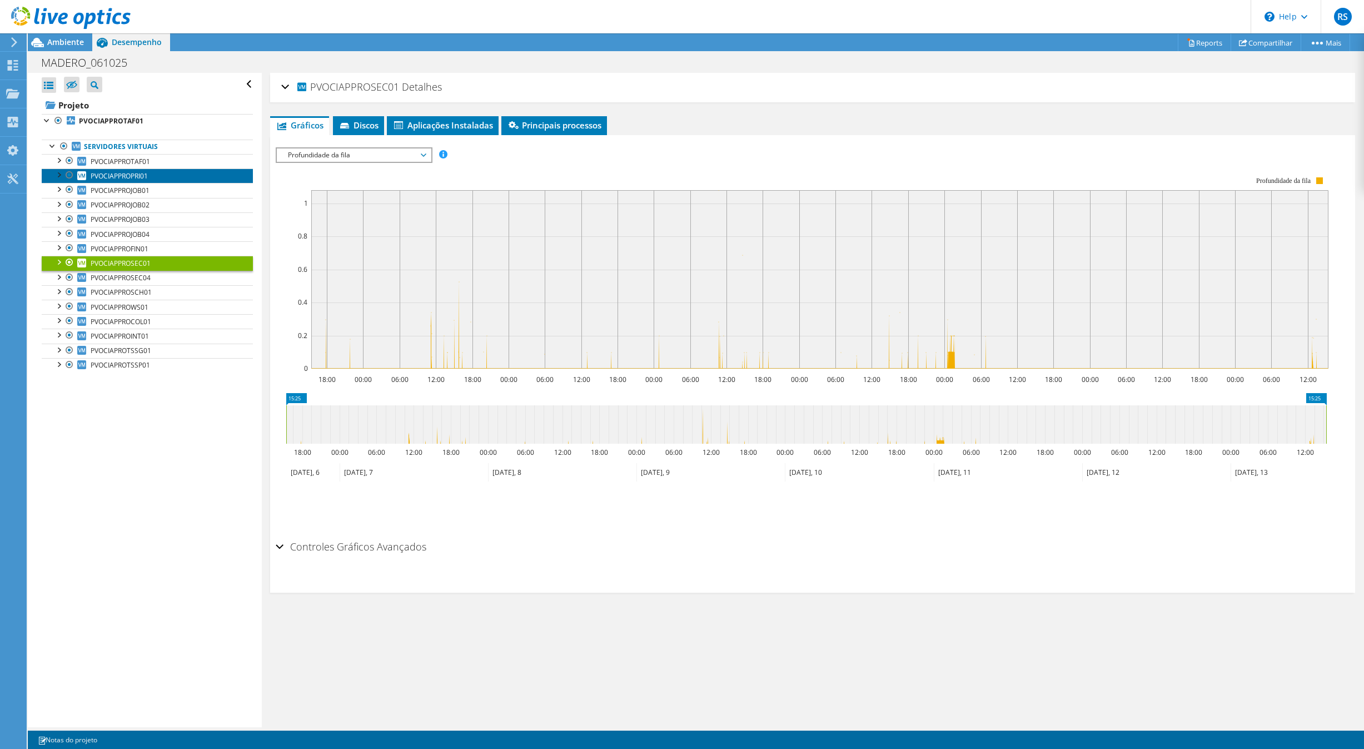
click at [158, 177] on link "PVOCIAPPROPRI01" at bounding box center [147, 175] width 211 height 14
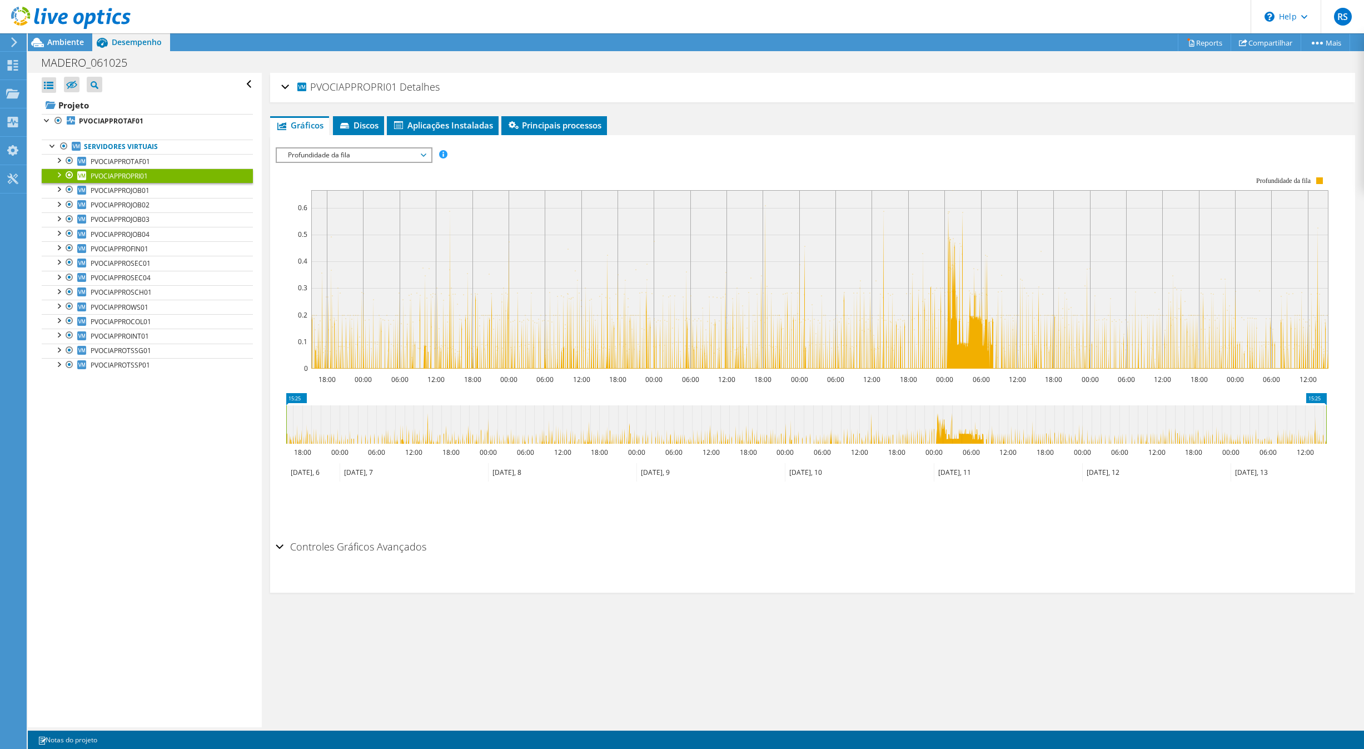
click at [365, 157] on span "Profundidade da fila" at bounding box center [353, 154] width 143 height 13
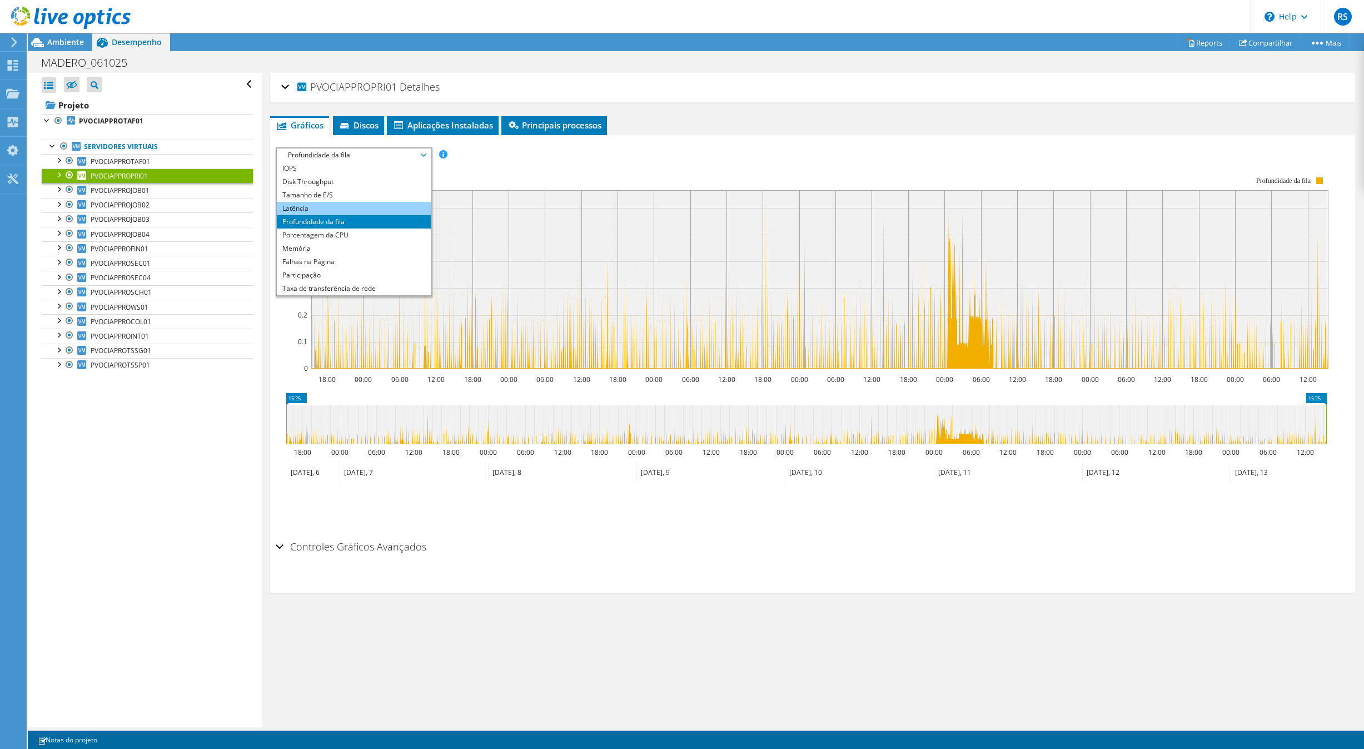
click at [340, 211] on li "Latência" at bounding box center [354, 208] width 154 height 13
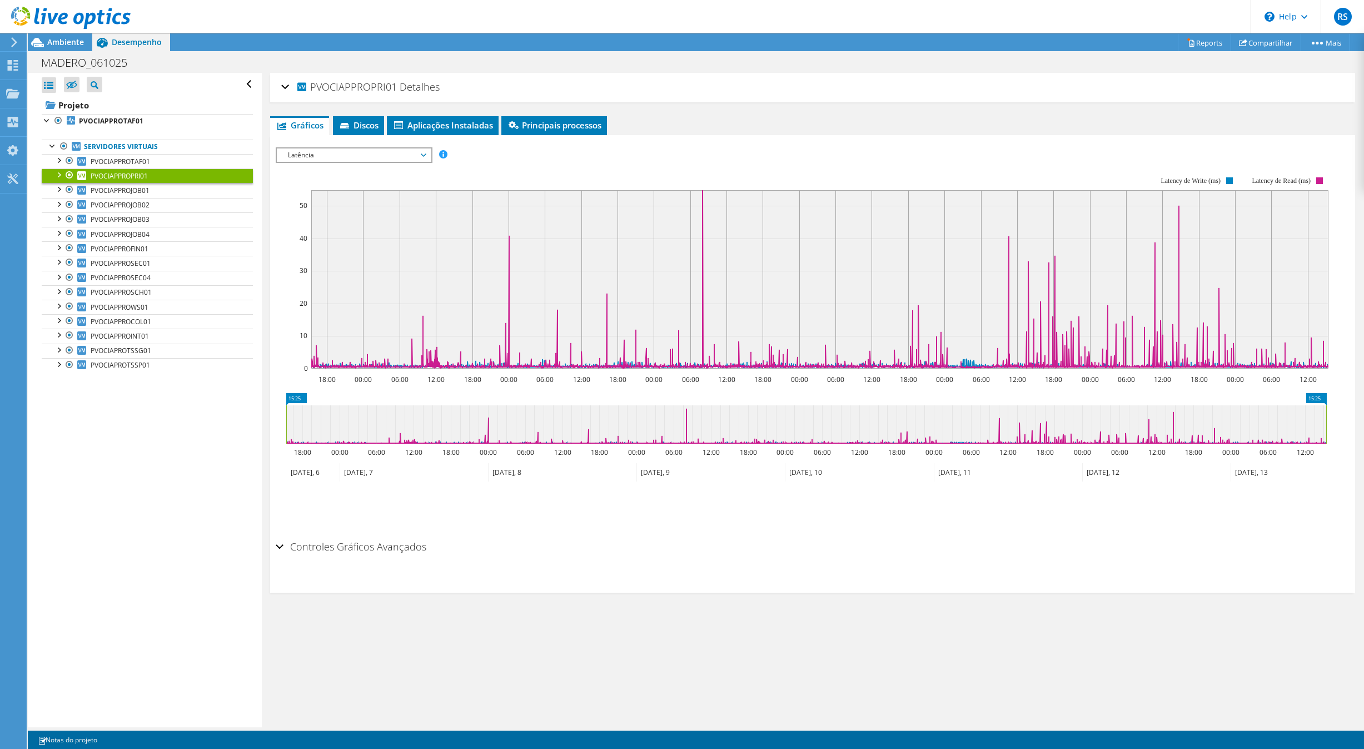
click at [330, 156] on span "Latência" at bounding box center [353, 154] width 143 height 13
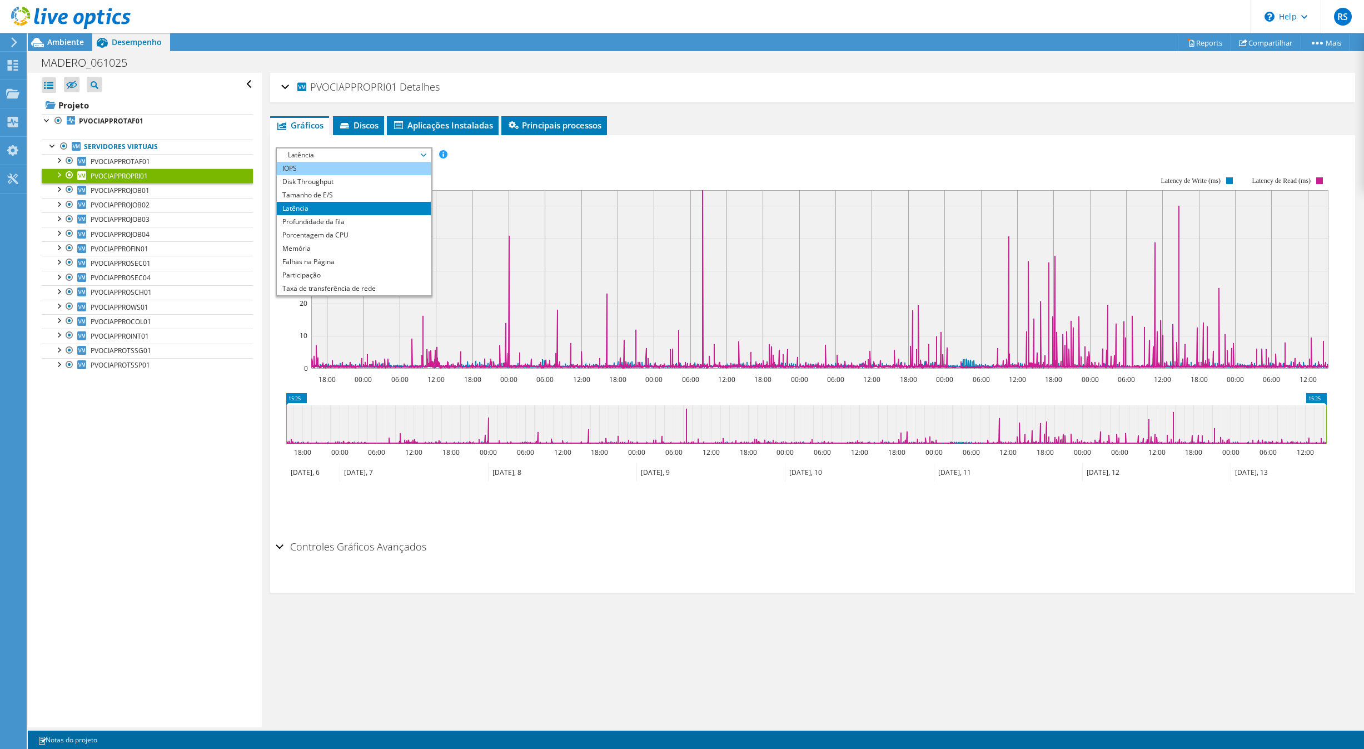
click at [330, 170] on li "IOPS" at bounding box center [354, 168] width 154 height 13
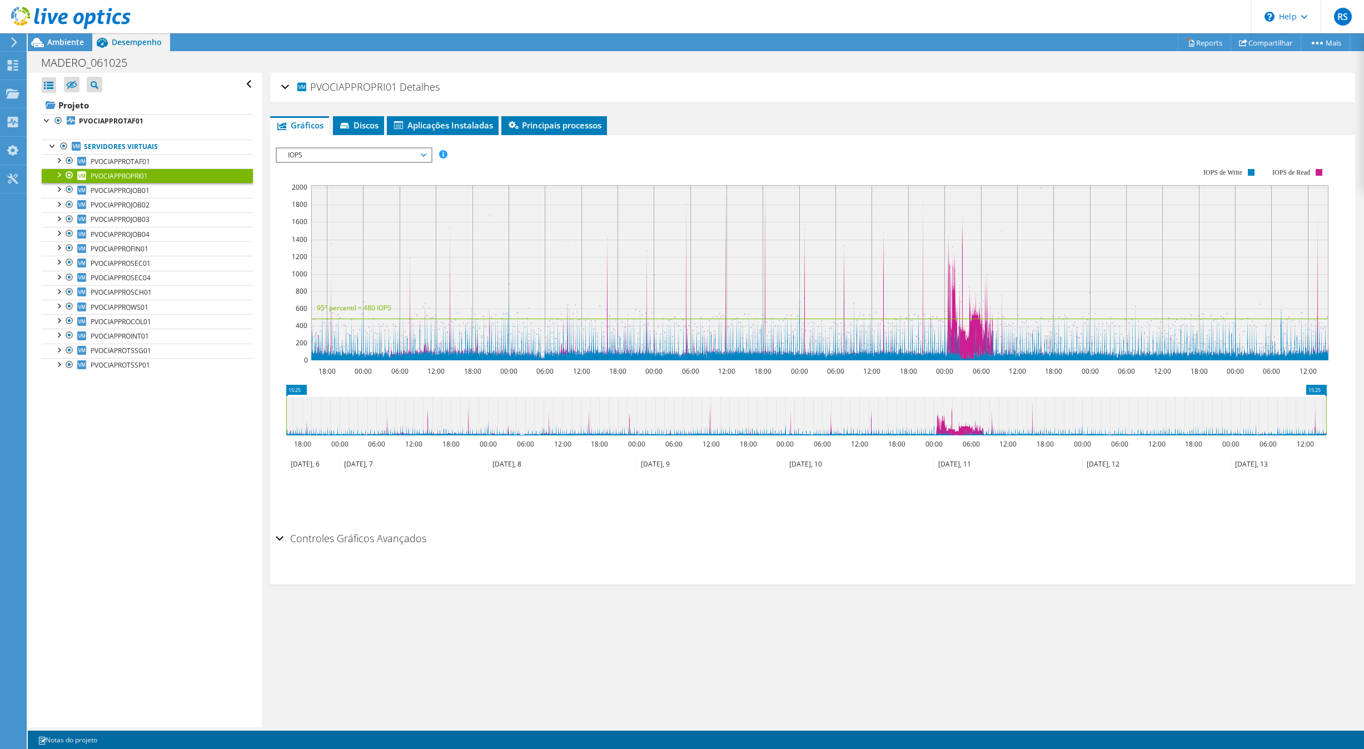
click at [56, 178] on div at bounding box center [58, 173] width 11 height 11
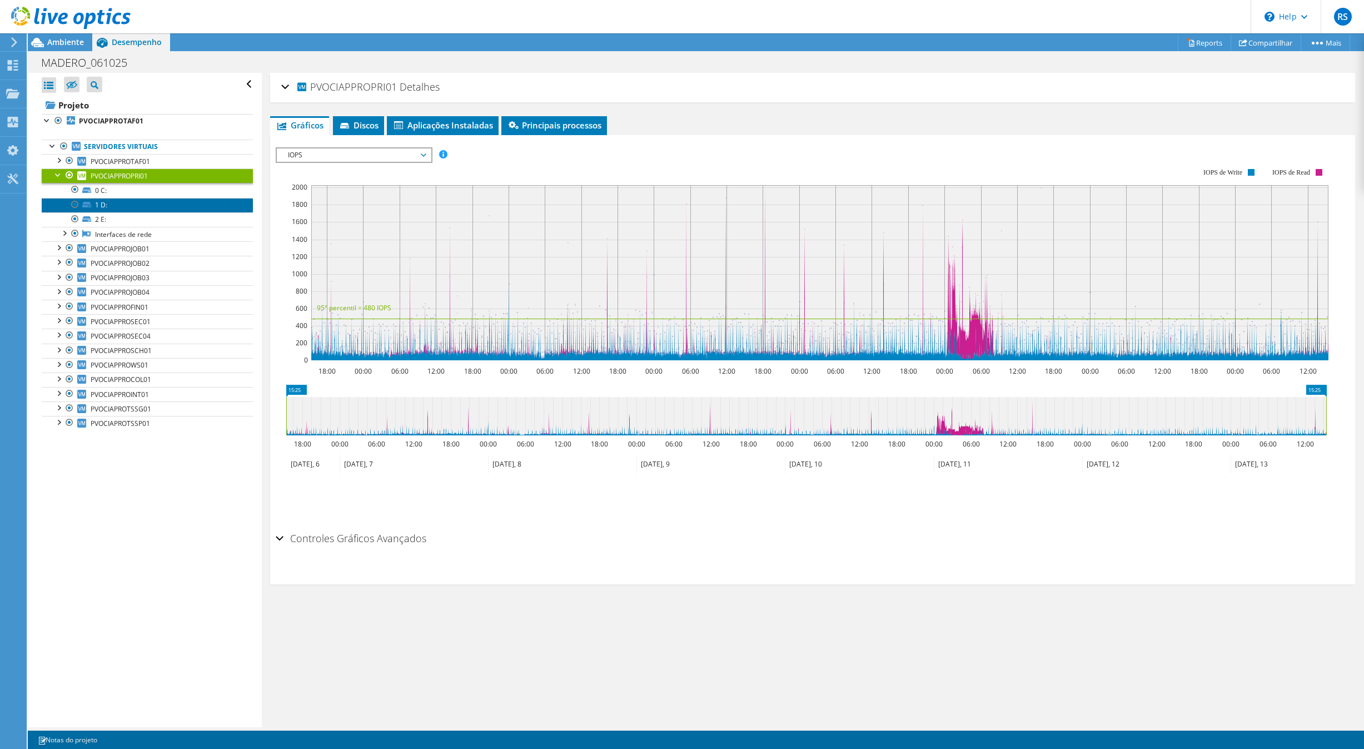
click at [110, 207] on link "1 D:" at bounding box center [147, 205] width 211 height 14
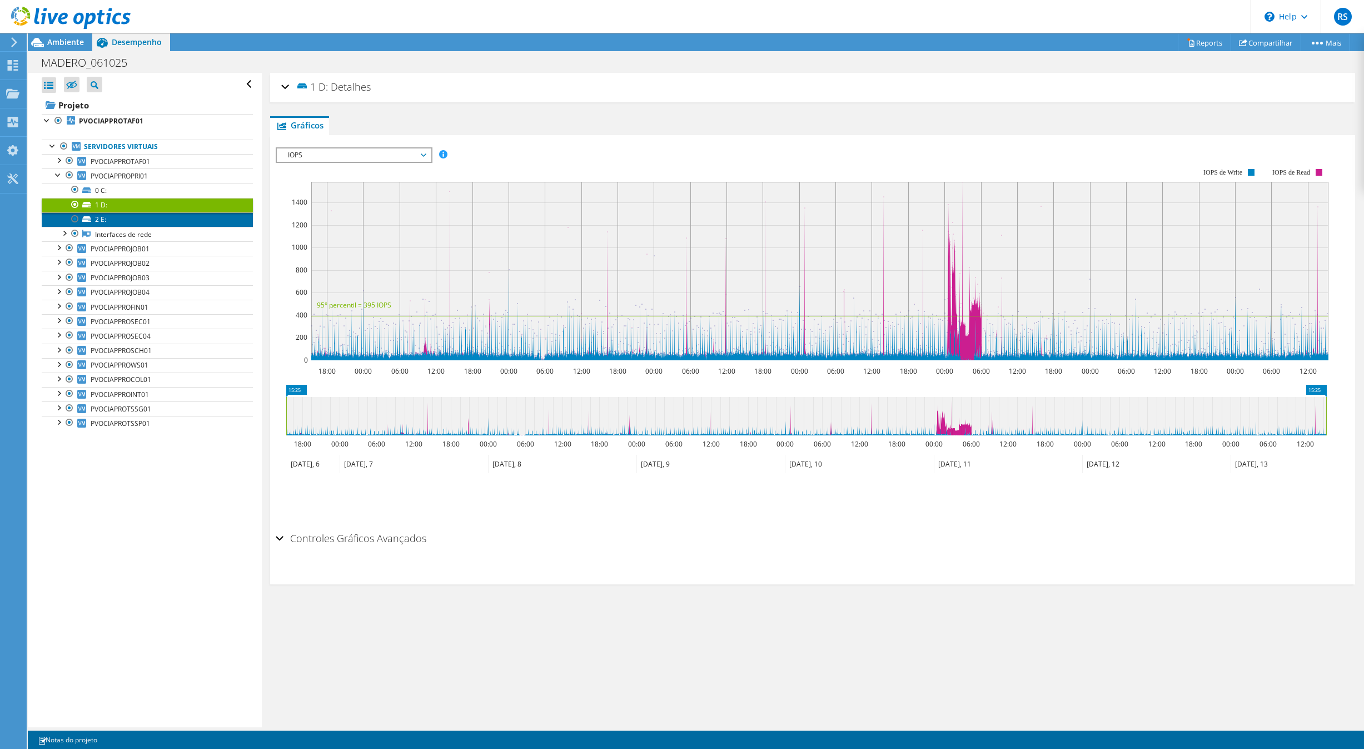
click at [115, 220] on link "2 E:" at bounding box center [147, 219] width 211 height 14
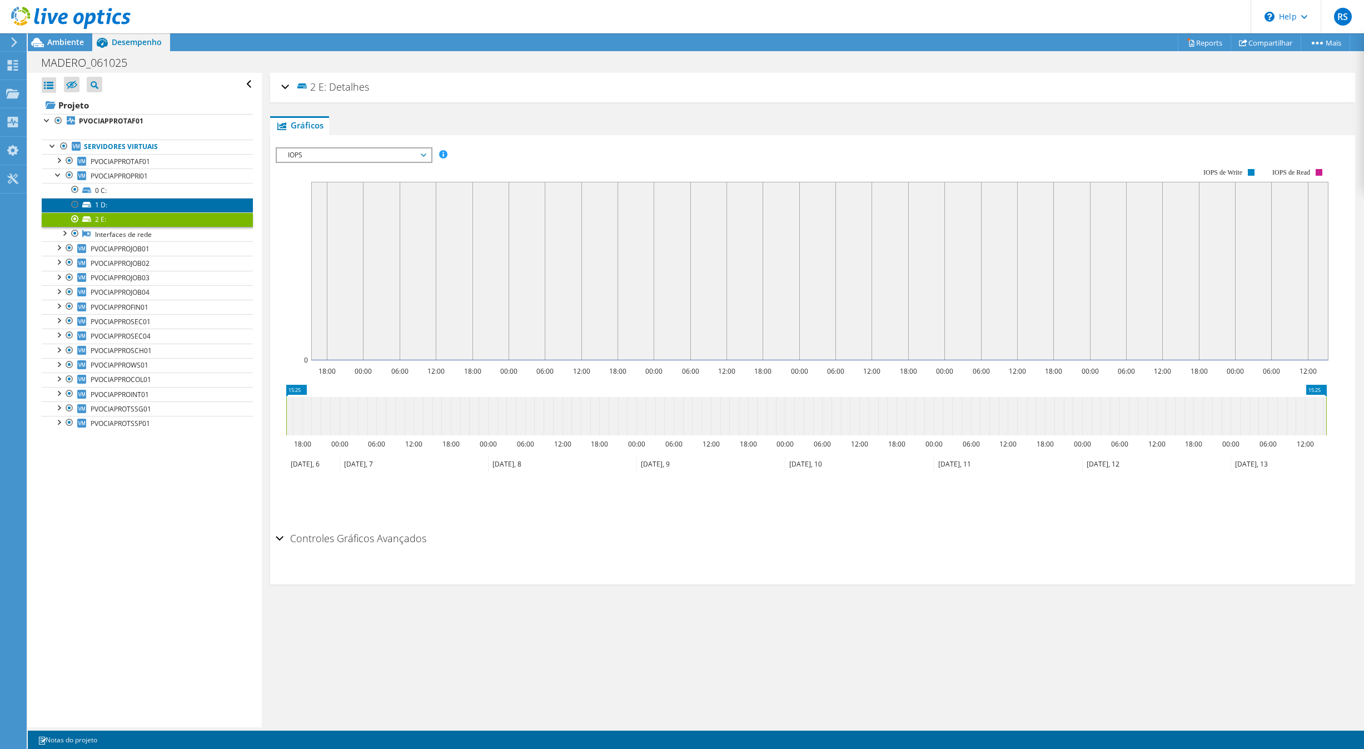
click at [121, 206] on link "1 D:" at bounding box center [147, 205] width 211 height 14
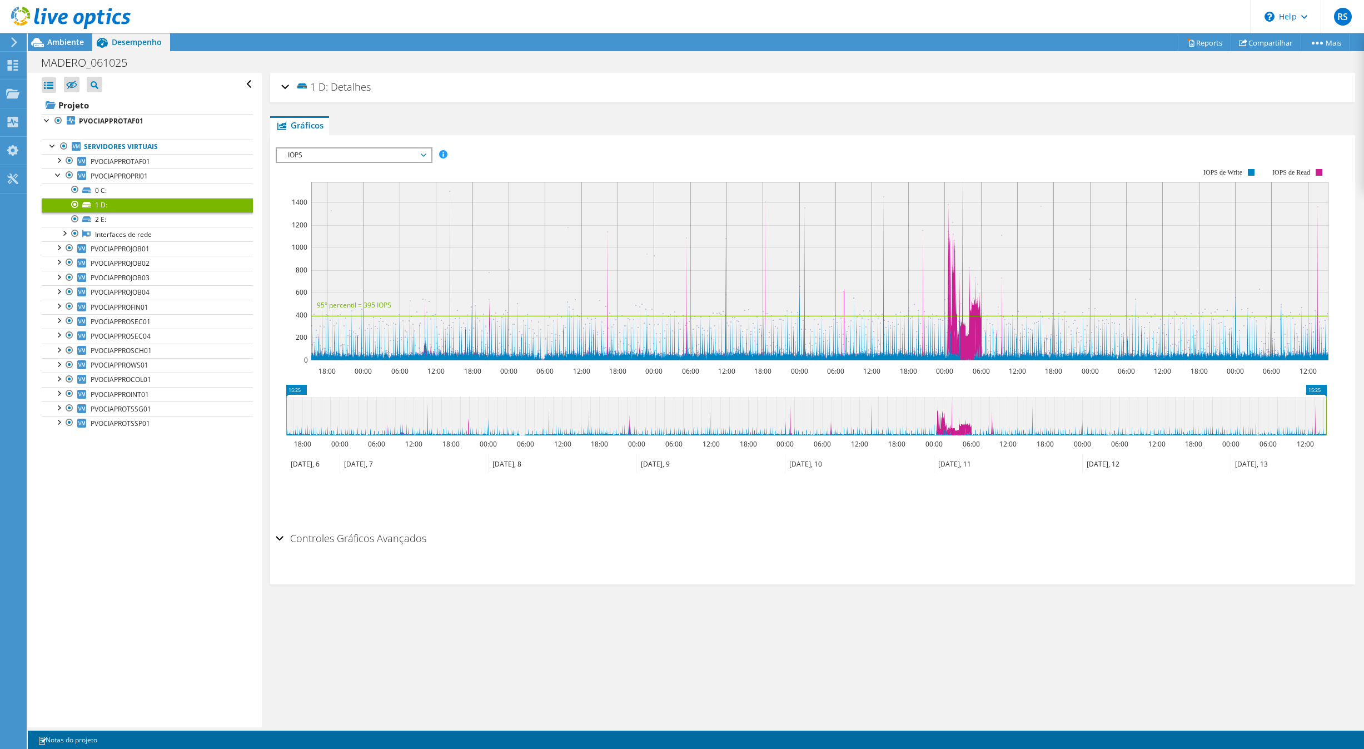
click at [306, 158] on span "IOPS" at bounding box center [353, 154] width 143 height 13
click at [318, 181] on li "Disk Throughput" at bounding box center [354, 181] width 154 height 13
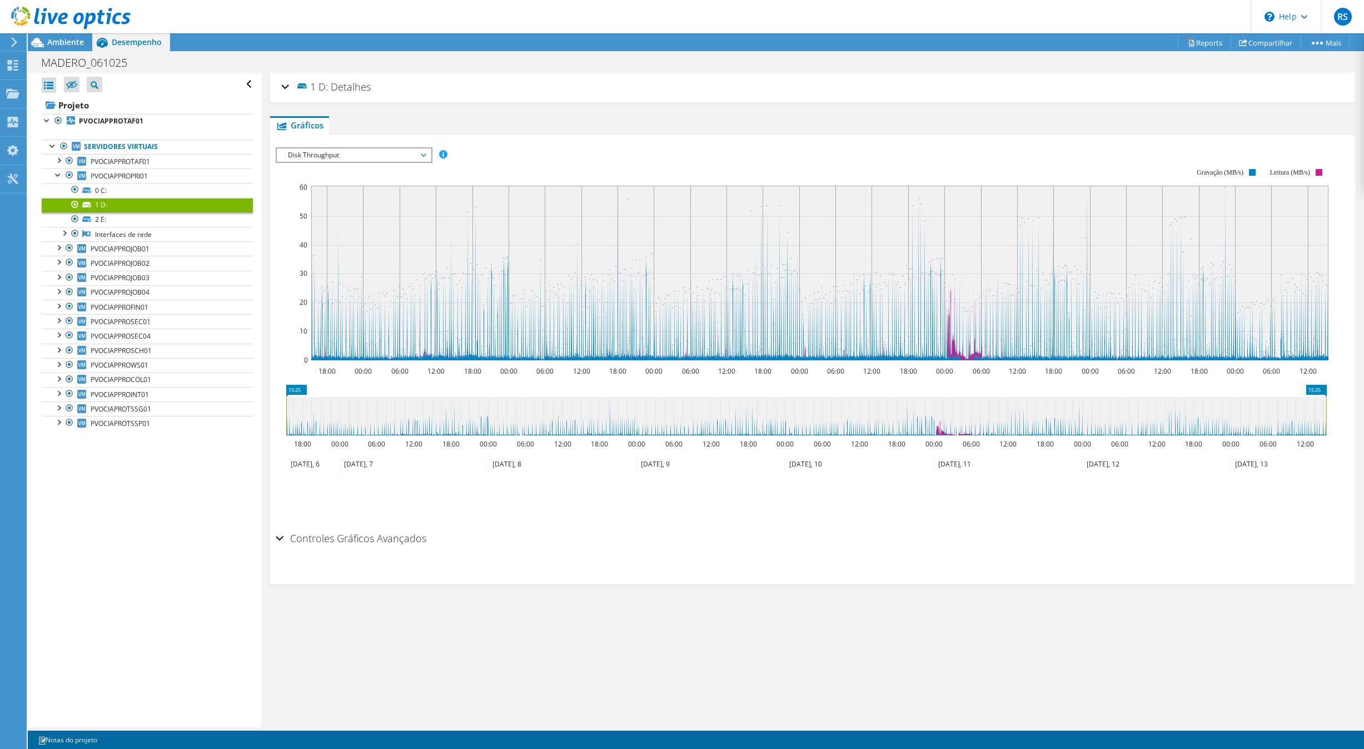
click at [360, 155] on span "Disk Throughput" at bounding box center [353, 154] width 143 height 13
click at [335, 202] on li "Latência" at bounding box center [354, 208] width 154 height 13
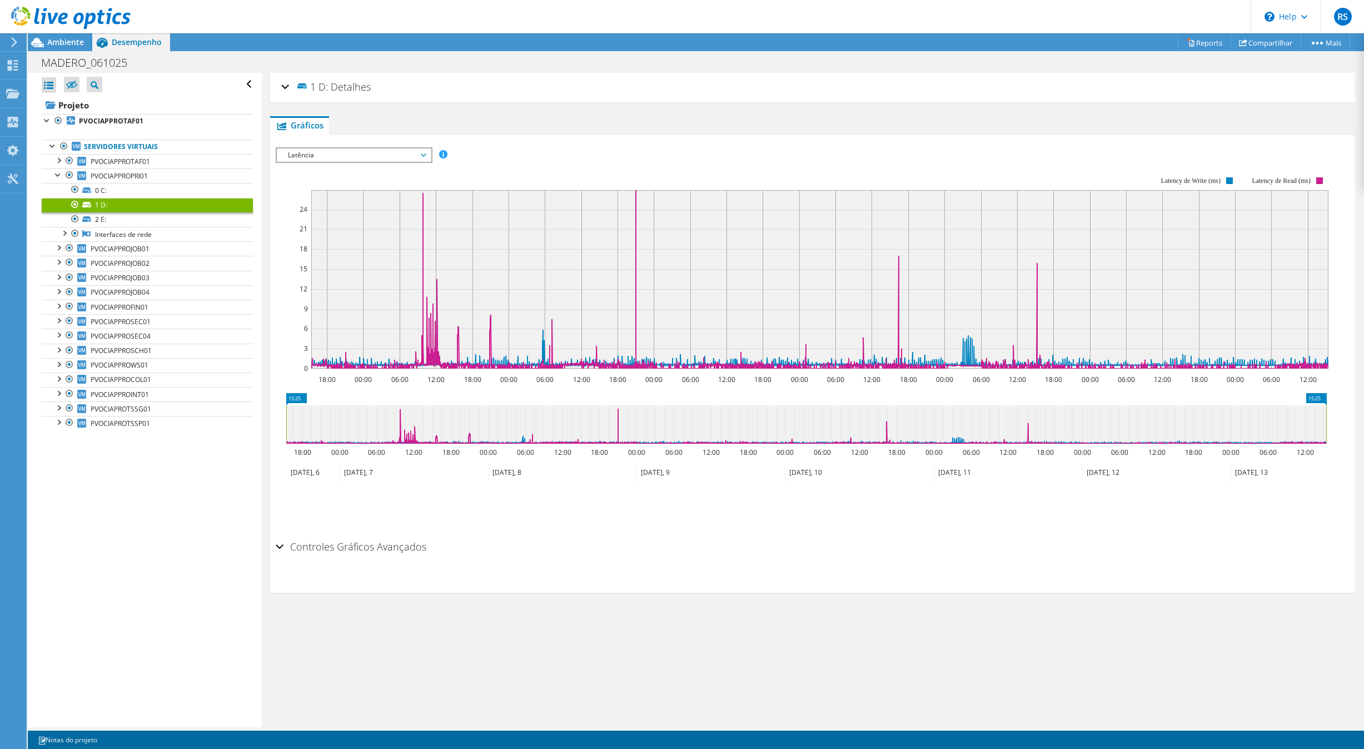
click at [345, 155] on span "Latência" at bounding box center [353, 154] width 143 height 13
click at [532, 168] on rect at bounding box center [802, 273] width 1053 height 222
click at [131, 181] on span "PVOCIAPPROPRI01" at bounding box center [119, 175] width 57 height 9
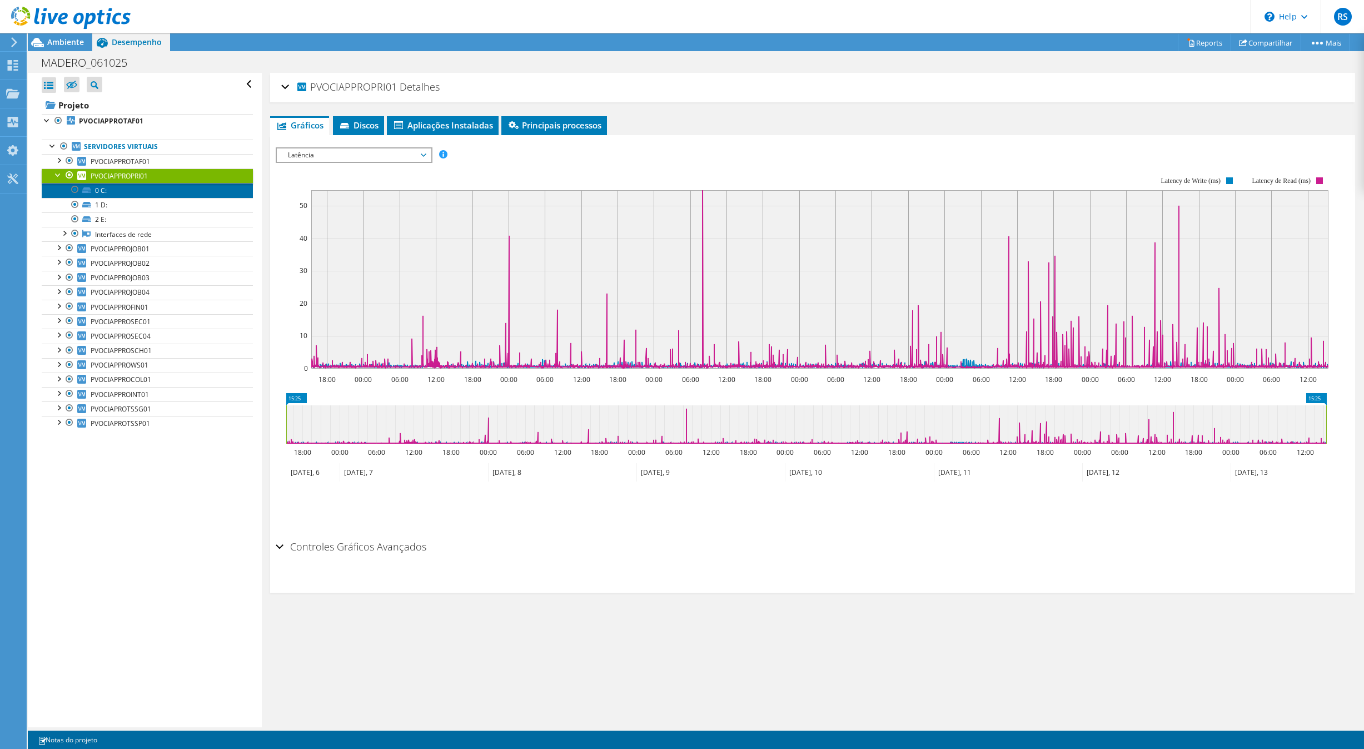
click at [125, 193] on link "0 C:" at bounding box center [147, 190] width 211 height 14
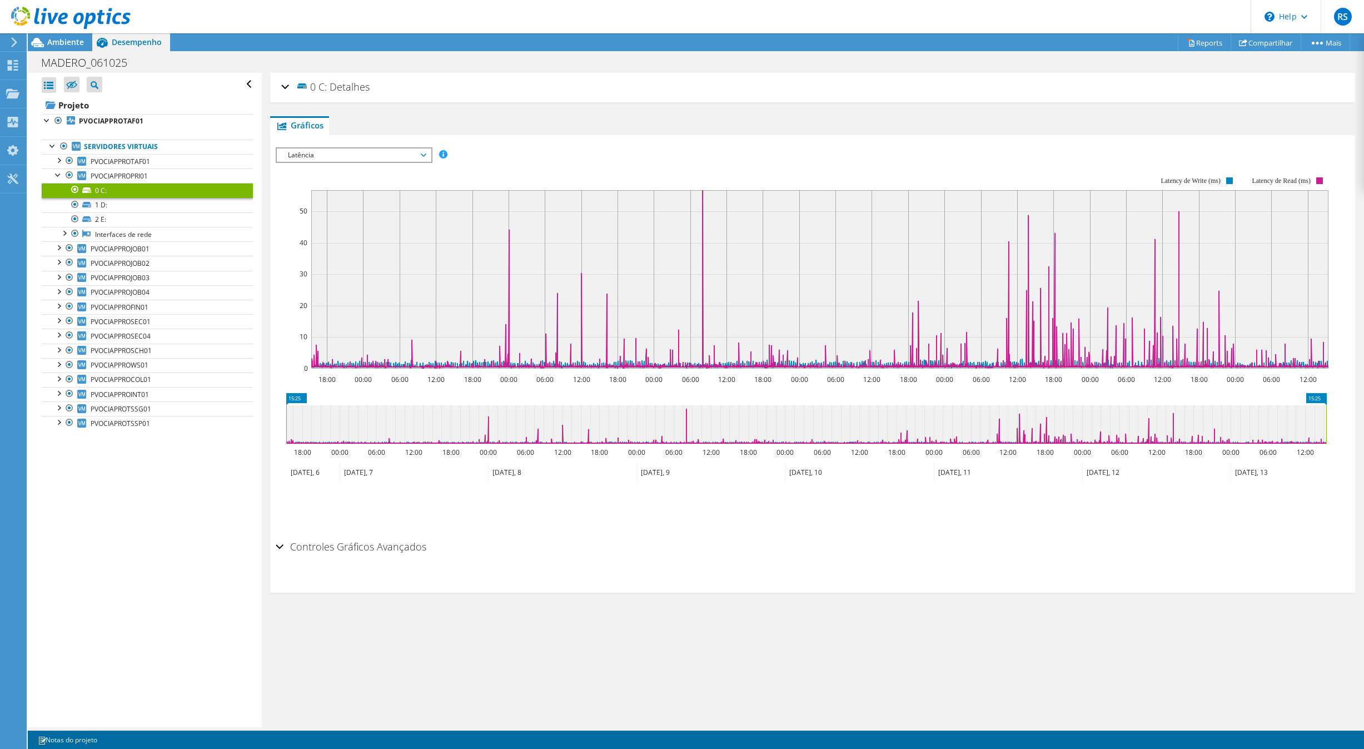
click at [350, 155] on span "Latência" at bounding box center [353, 154] width 143 height 13
click at [320, 173] on li "IOPS" at bounding box center [354, 168] width 154 height 13
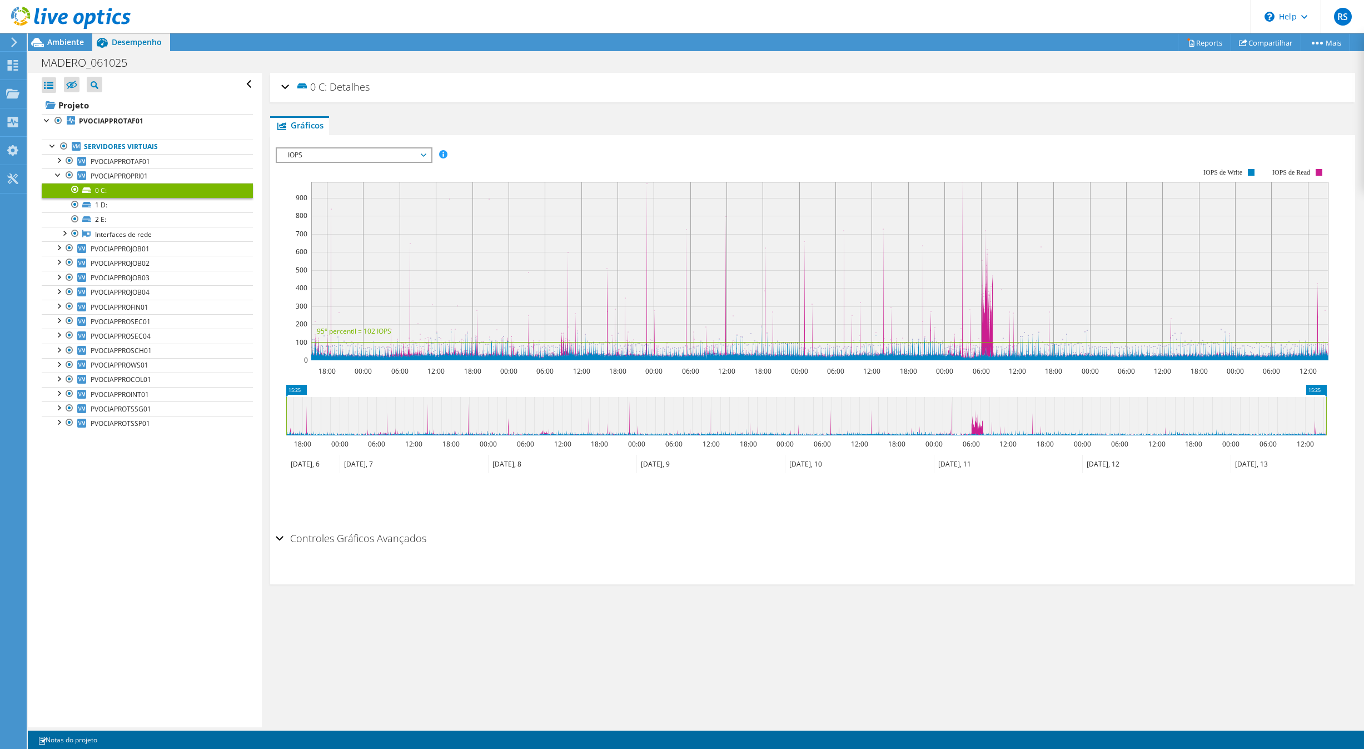
click at [338, 156] on span "IOPS" at bounding box center [353, 154] width 143 height 13
click at [306, 177] on li "Disk Throughput" at bounding box center [354, 181] width 154 height 13
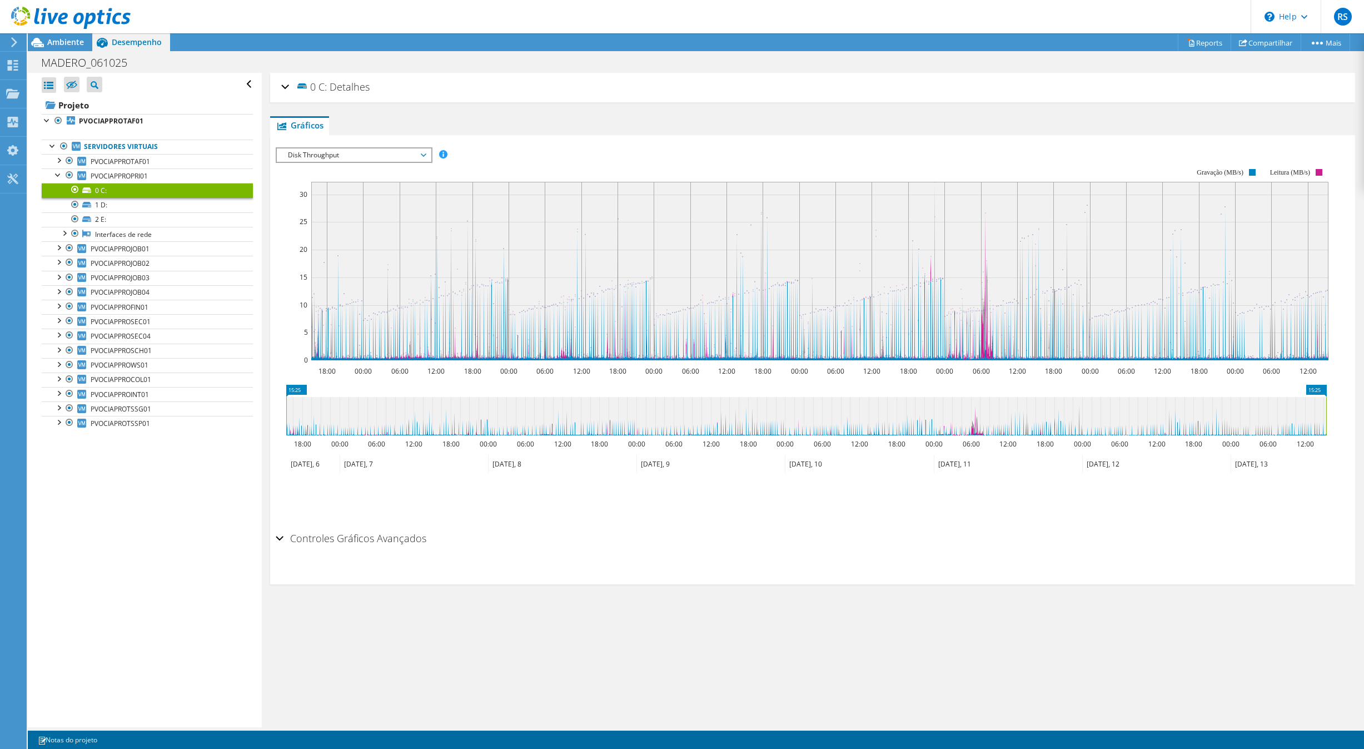
click at [353, 155] on span "Disk Throughput" at bounding box center [353, 154] width 143 height 13
click at [318, 210] on li "Latência" at bounding box center [354, 208] width 154 height 13
